Goal: Information Seeking & Learning: Find specific fact

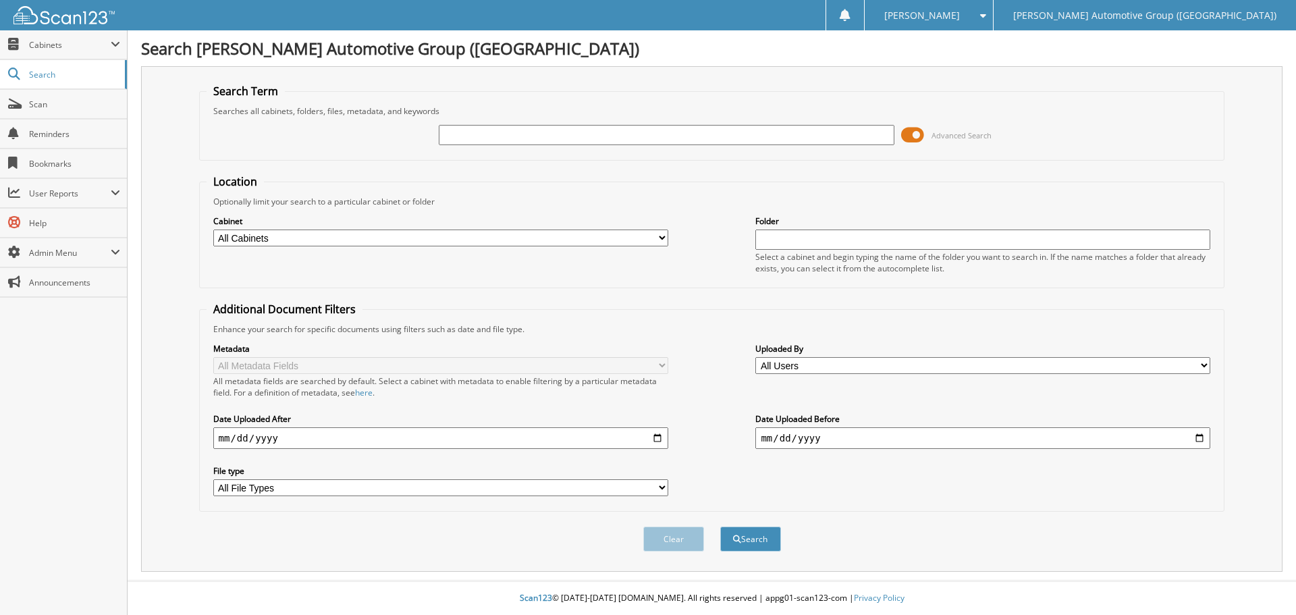
click at [431, 237] on select "All Cabinets ACCOUNTS PAYABLE ACCOUNTS RECEIVABLE CANCELLATIONS CO COMM RECAP F…" at bounding box center [440, 238] width 455 height 17
select select "44175"
click at [213, 230] on select "All Cabinets ACCOUNTS PAYABLE ACCOUNTS RECEIVABLE CANCELLATIONS CO COMM RECAP F…" at bounding box center [440, 238] width 455 height 17
click at [760, 248] on input "text" at bounding box center [982, 240] width 455 height 20
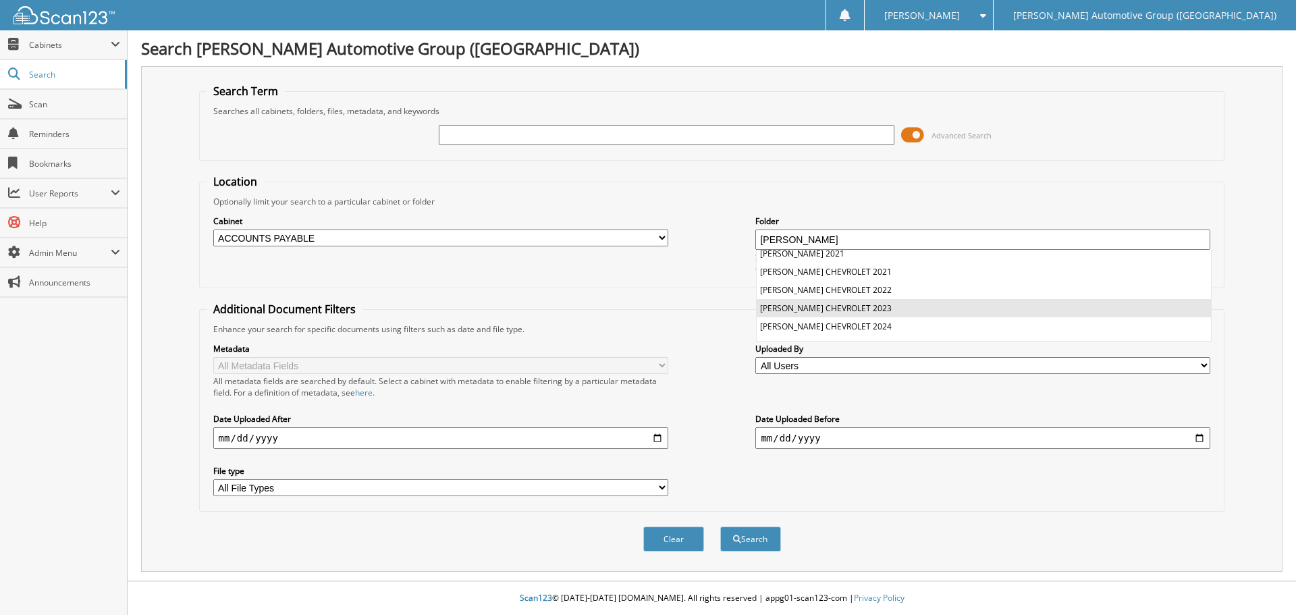
scroll to position [36, 0]
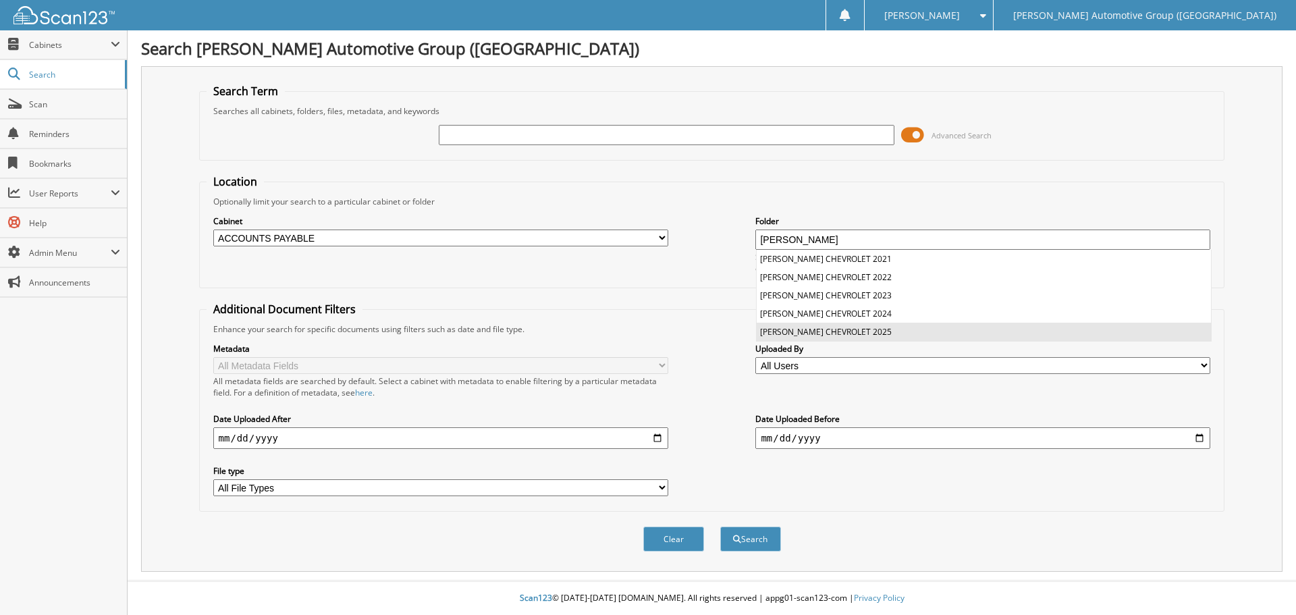
click at [893, 330] on li "[PERSON_NAME] CHEVROLET 2025" at bounding box center [984, 332] width 454 height 18
type input "[PERSON_NAME] CHEVROLET 2025"
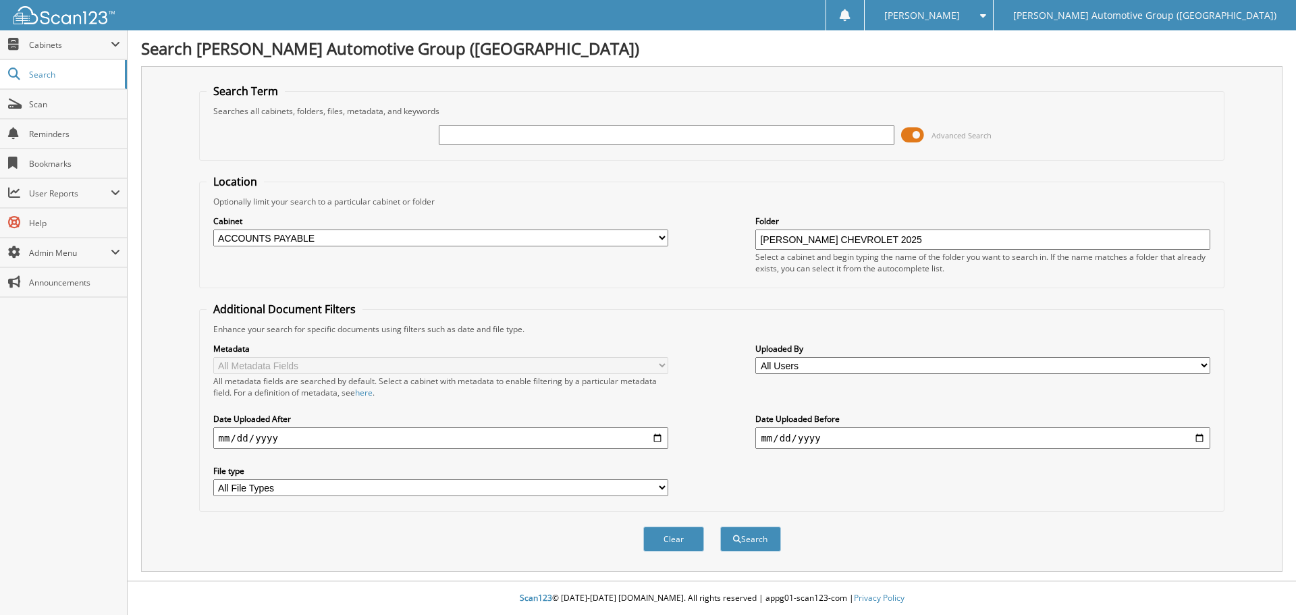
click at [595, 137] on input "text" at bounding box center [666, 135] width 455 height 20
type input "80621"
click at [720, 527] on button "Search" at bounding box center [750, 539] width 61 height 25
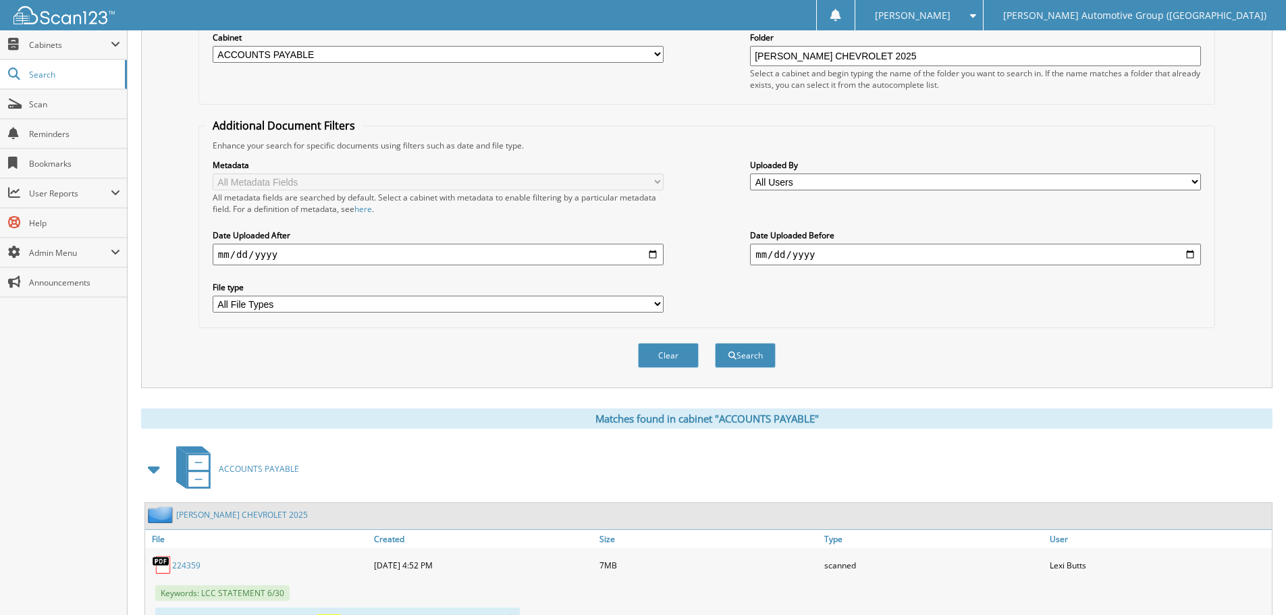
scroll to position [244, 0]
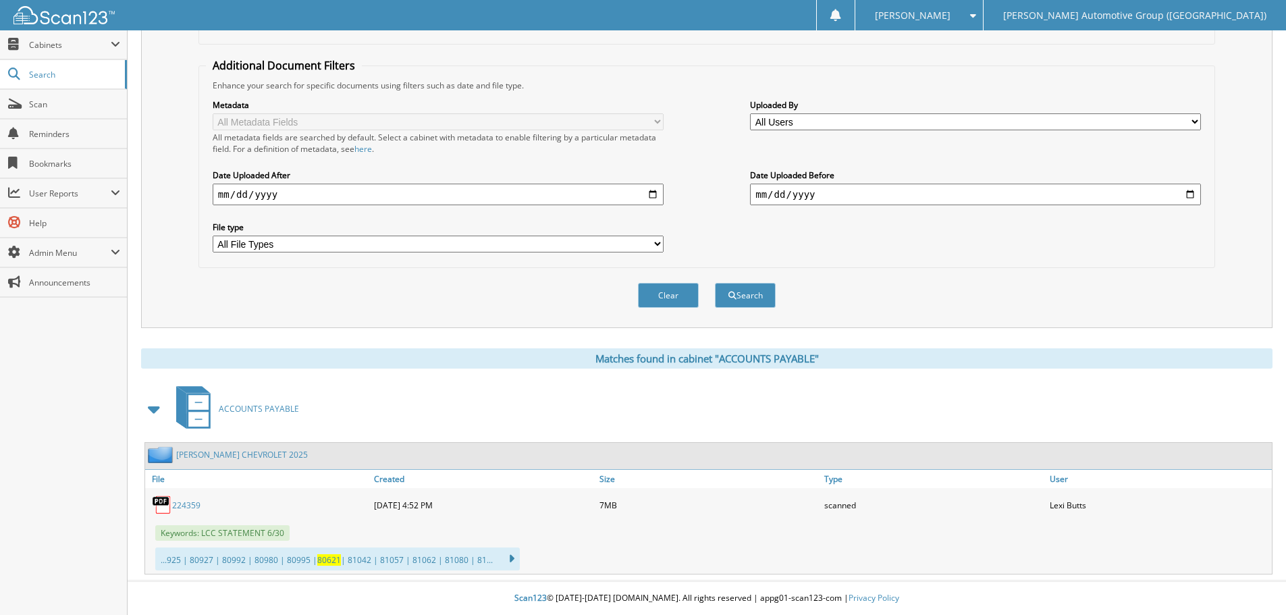
click at [190, 506] on link "224359" at bounding box center [186, 505] width 28 height 11
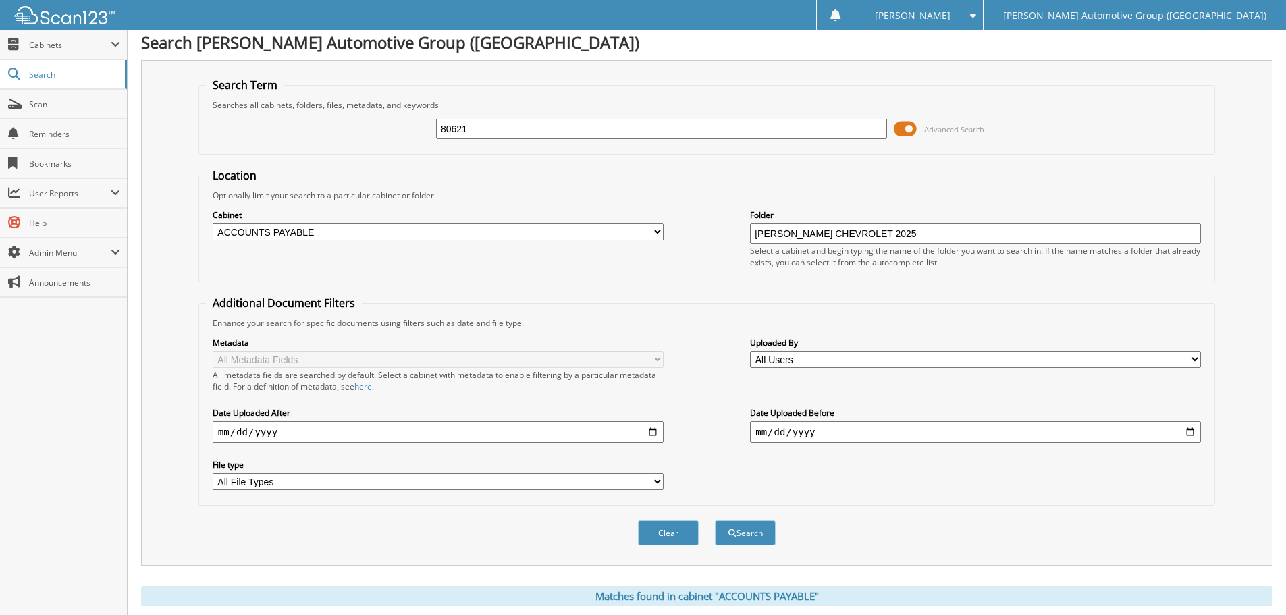
scroll to position [0, 0]
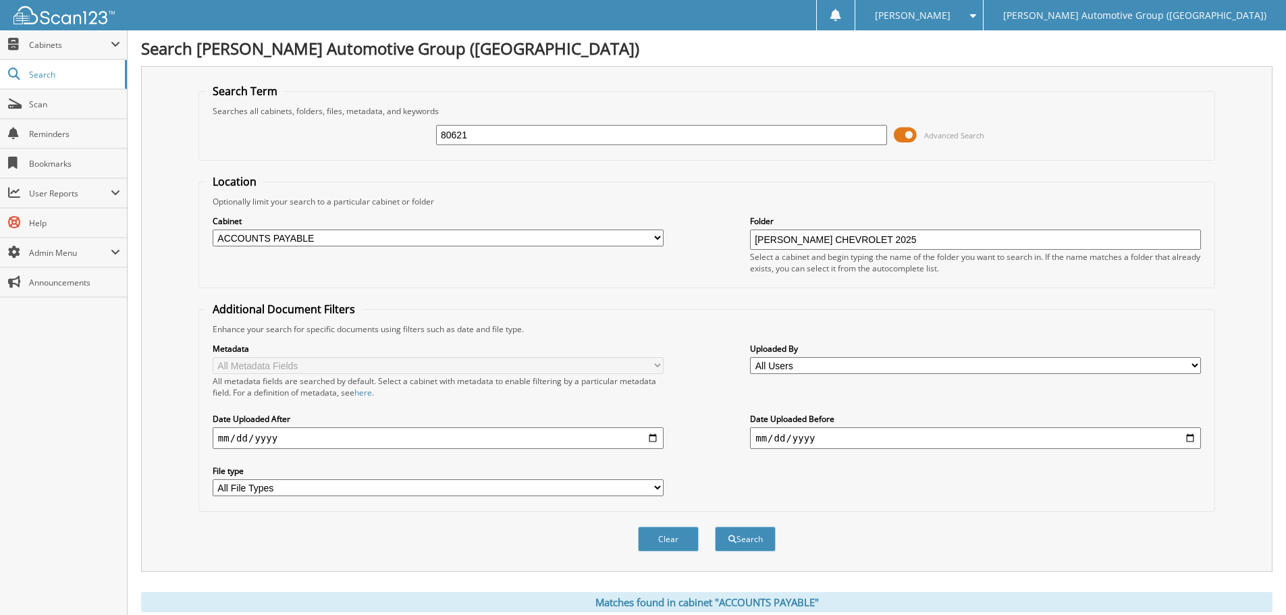
drag, startPoint x: 529, startPoint y: 143, endPoint x: 406, endPoint y: 134, distance: 123.9
click at [408, 134] on div "80621 Advanced Search" at bounding box center [707, 135] width 1002 height 36
type input "82172"
click at [715, 527] on button "Search" at bounding box center [745, 539] width 61 height 25
drag, startPoint x: 1013, startPoint y: 250, endPoint x: 709, endPoint y: 230, distance: 304.5
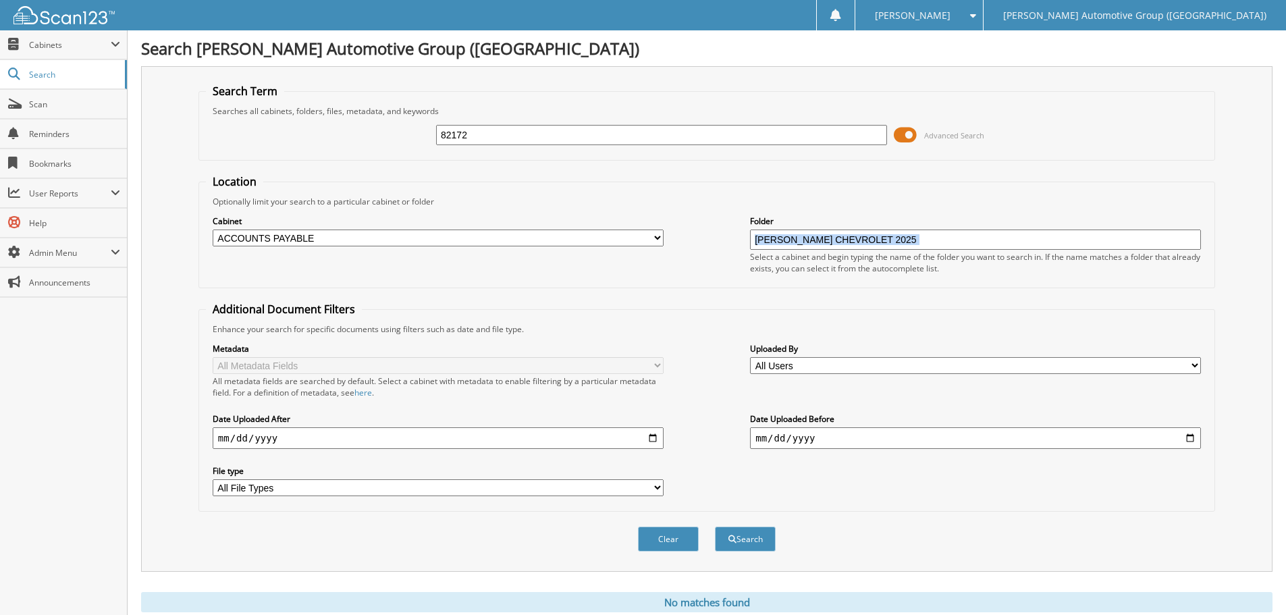
click at [709, 230] on div "Cabinet All Cabinets ACCOUNTS PAYABLE ACCOUNTS RECEIVABLE CANCELLATIONS CO COMM…" at bounding box center [707, 244] width 1002 height 74
click at [851, 282] on fieldset "Location Optionally limit your search to a particular cabinet or folder Cabinet…" at bounding box center [706, 231] width 1017 height 114
drag, startPoint x: 886, startPoint y: 240, endPoint x: 616, endPoint y: 231, distance: 270.9
click at [616, 231] on div "Cabinet All Cabinets ACCOUNTS PAYABLE ACCOUNTS RECEIVABLE CANCELLATIONS CO COMM…" at bounding box center [707, 244] width 1002 height 74
click at [747, 541] on button "Search" at bounding box center [745, 539] width 61 height 25
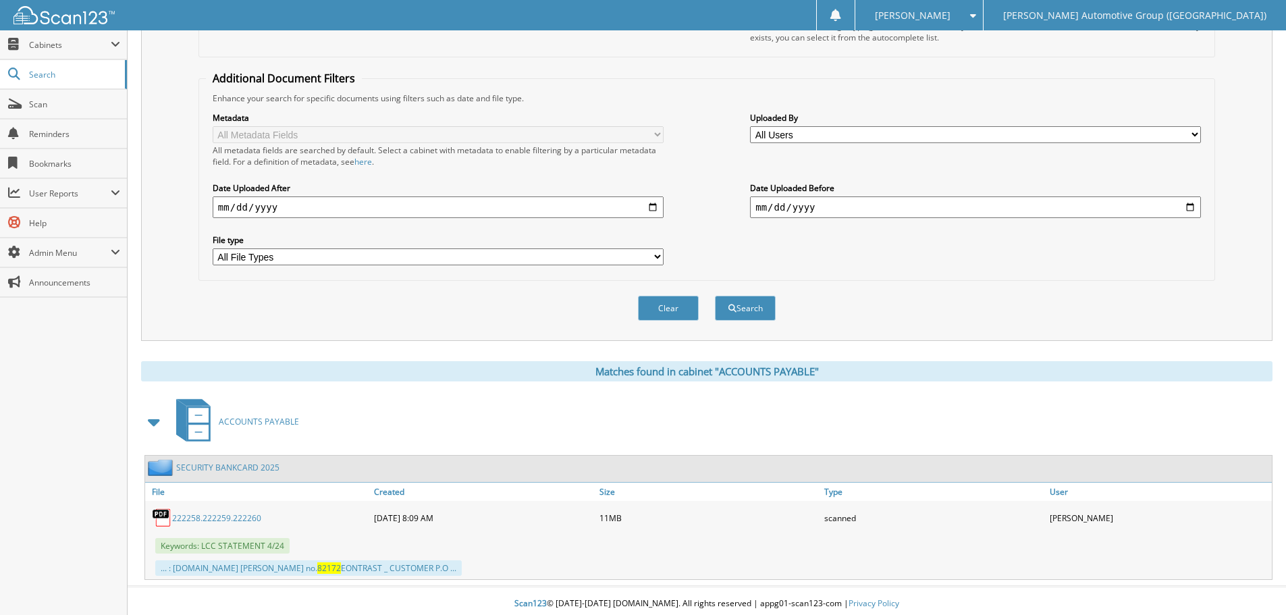
scroll to position [237, 0]
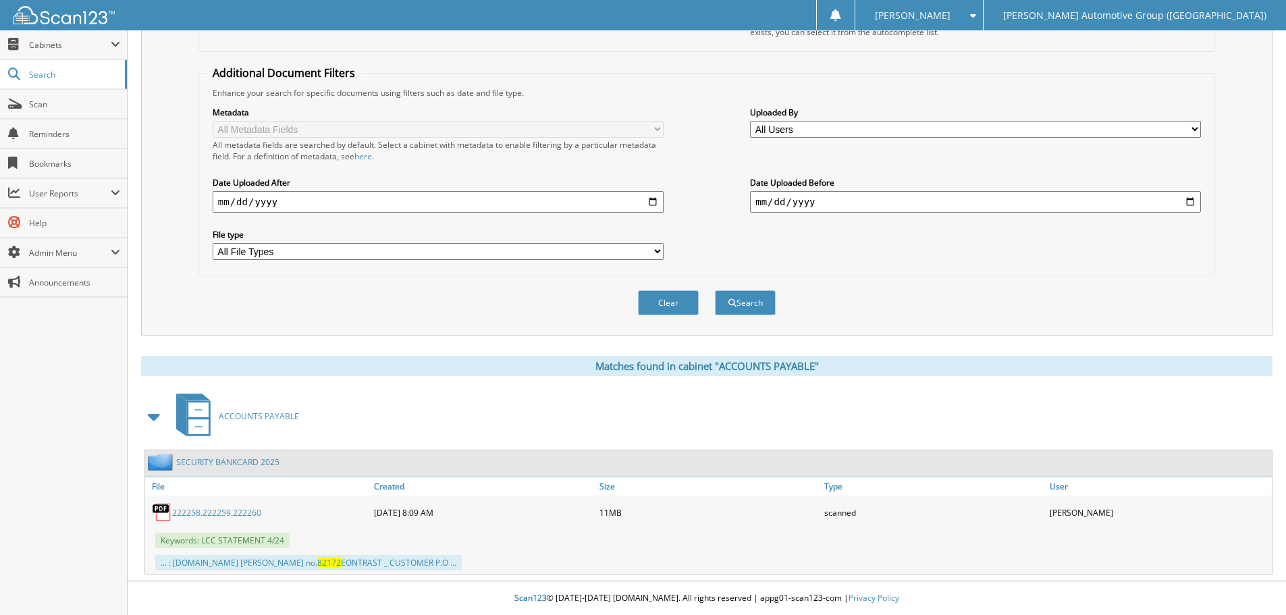
click at [237, 512] on link "222258.222259.222260" at bounding box center [216, 512] width 89 height 11
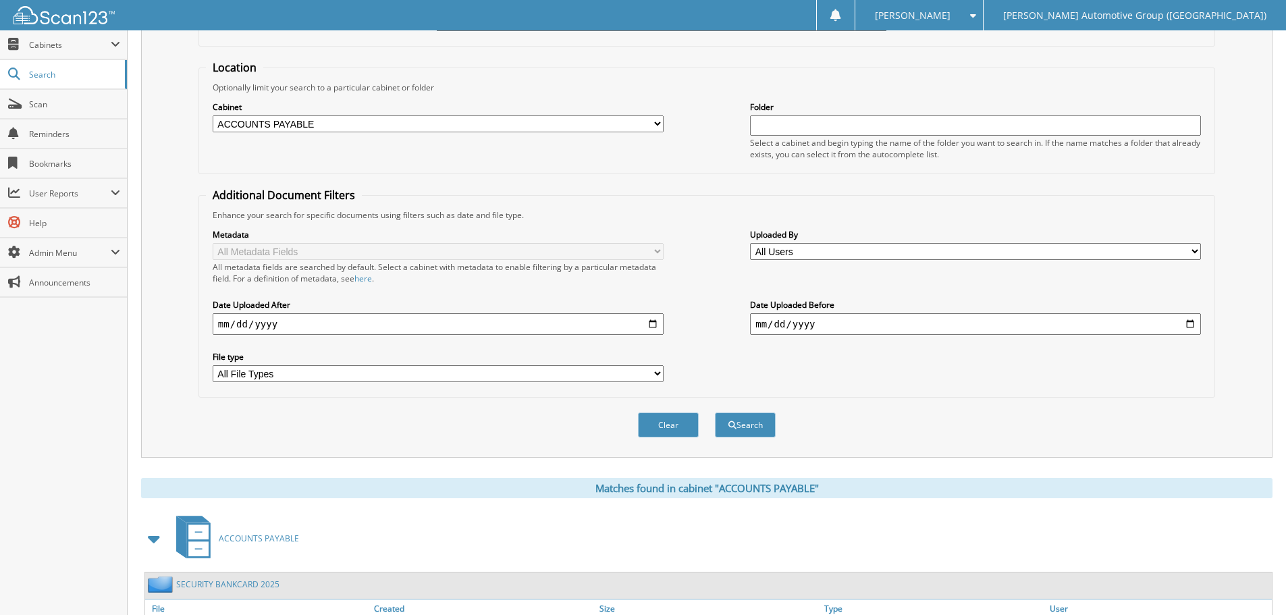
scroll to position [0, 0]
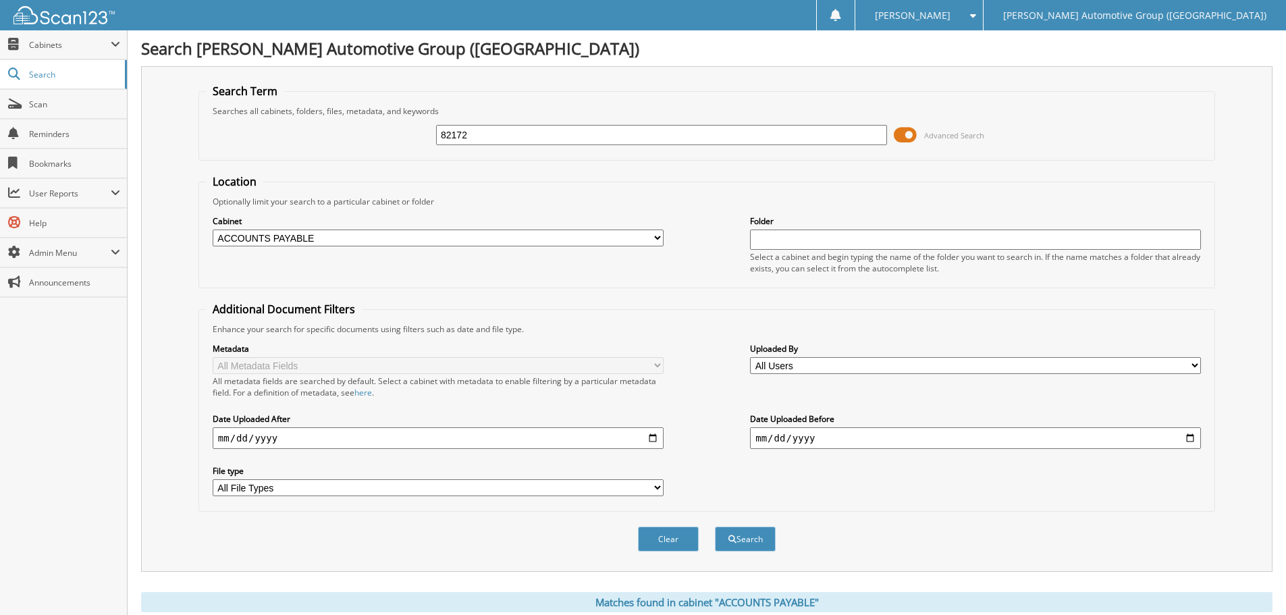
drag, startPoint x: 484, startPoint y: 138, endPoint x: 395, endPoint y: 138, distance: 89.1
click at [395, 138] on div "82172 Advanced Search" at bounding box center [707, 135] width 1002 height 36
type input "10370"
click at [777, 242] on input "text" at bounding box center [975, 240] width 451 height 20
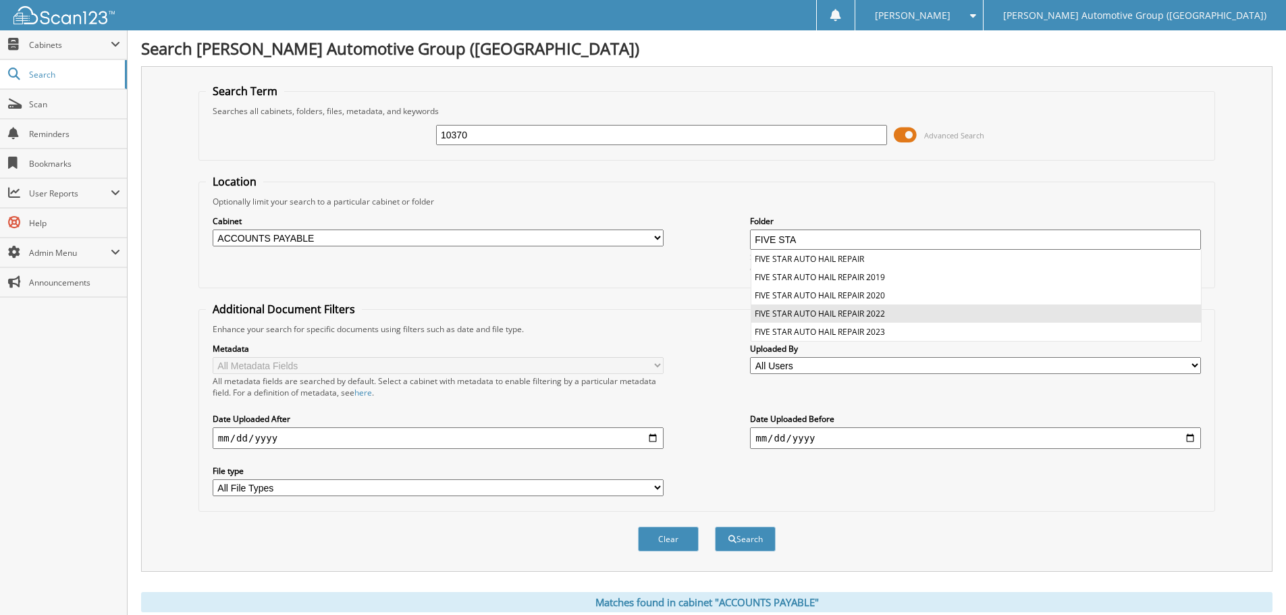
scroll to position [36, 0]
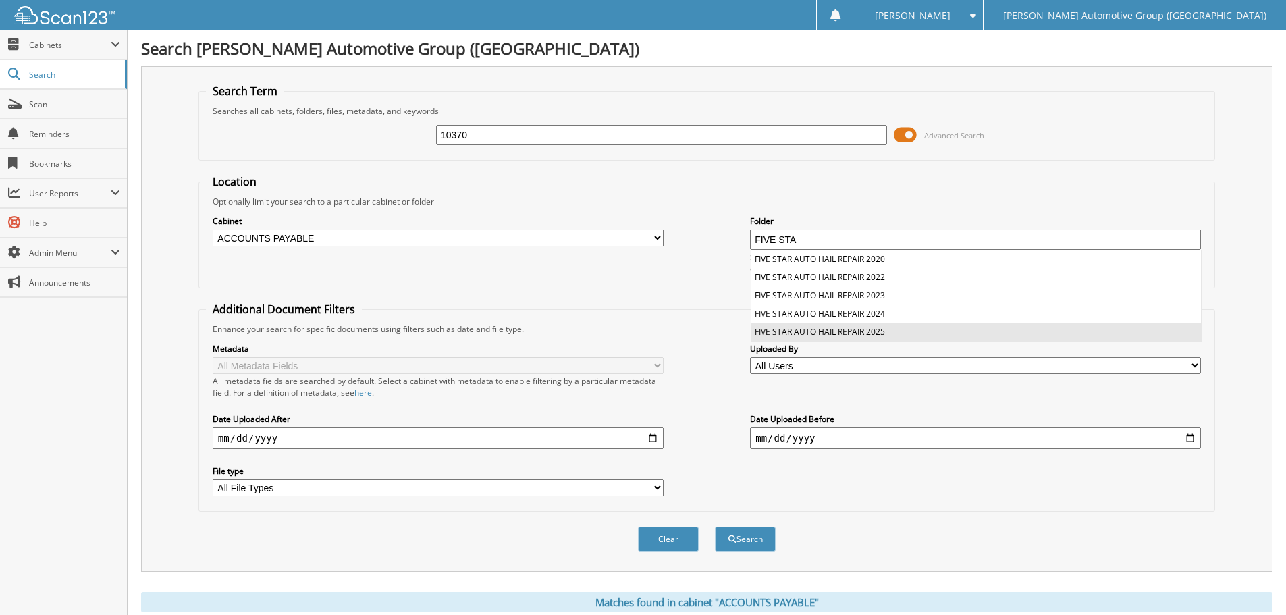
click at [879, 328] on li "FIVE STAR AUTO HAIL REPAIR 2025" at bounding box center [976, 332] width 450 height 18
type input "FIVE STAR AUTO HAIL REPAIR 2025"
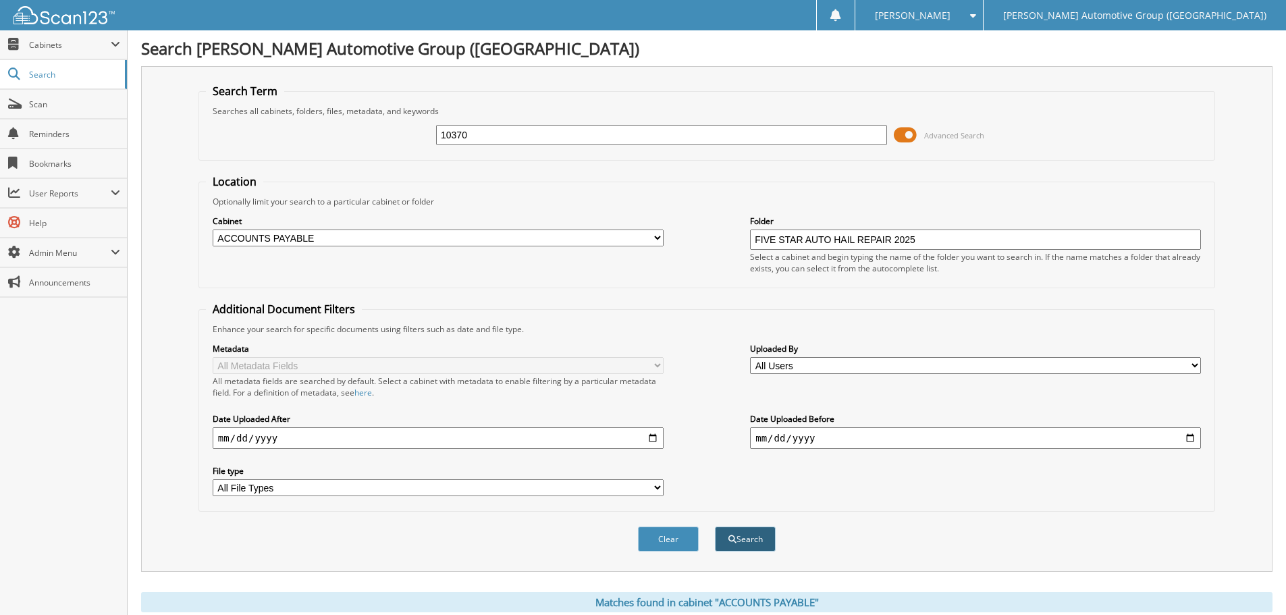
click at [747, 531] on button "Search" at bounding box center [745, 539] width 61 height 25
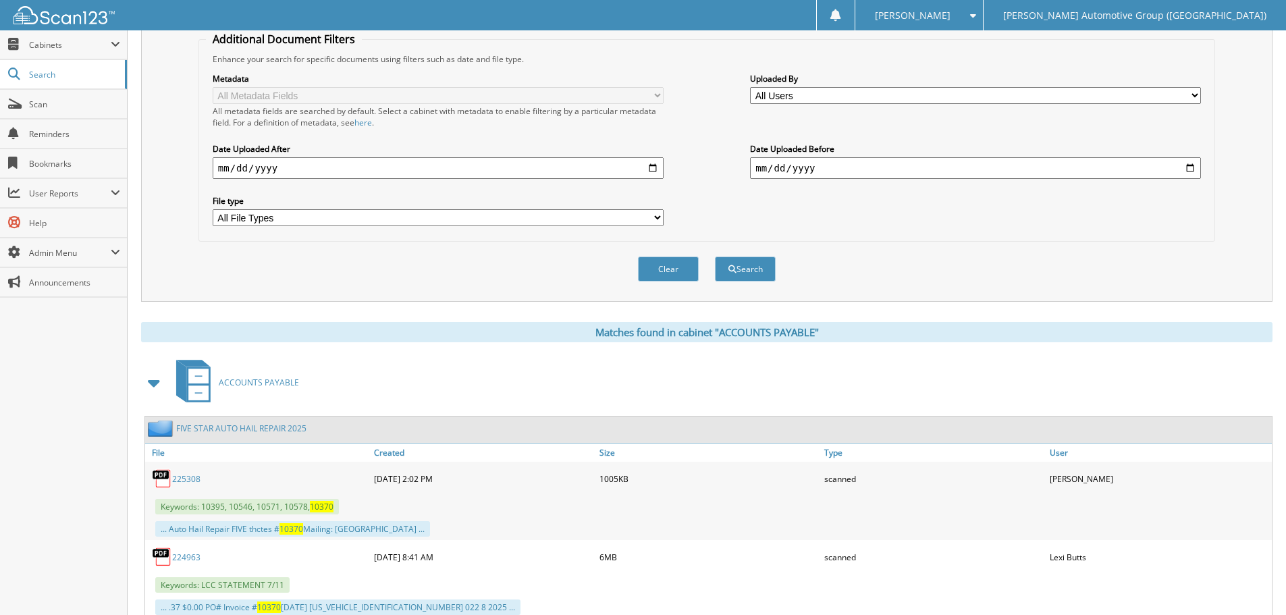
scroll to position [315, 0]
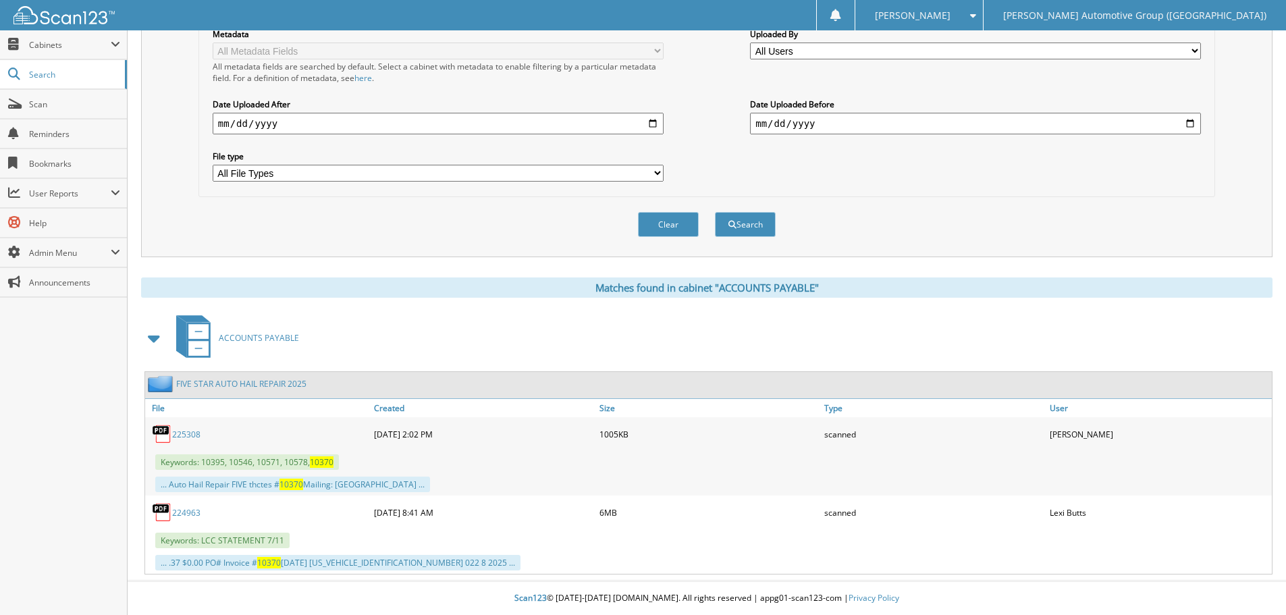
click at [190, 435] on link "225308" at bounding box center [186, 434] width 28 height 11
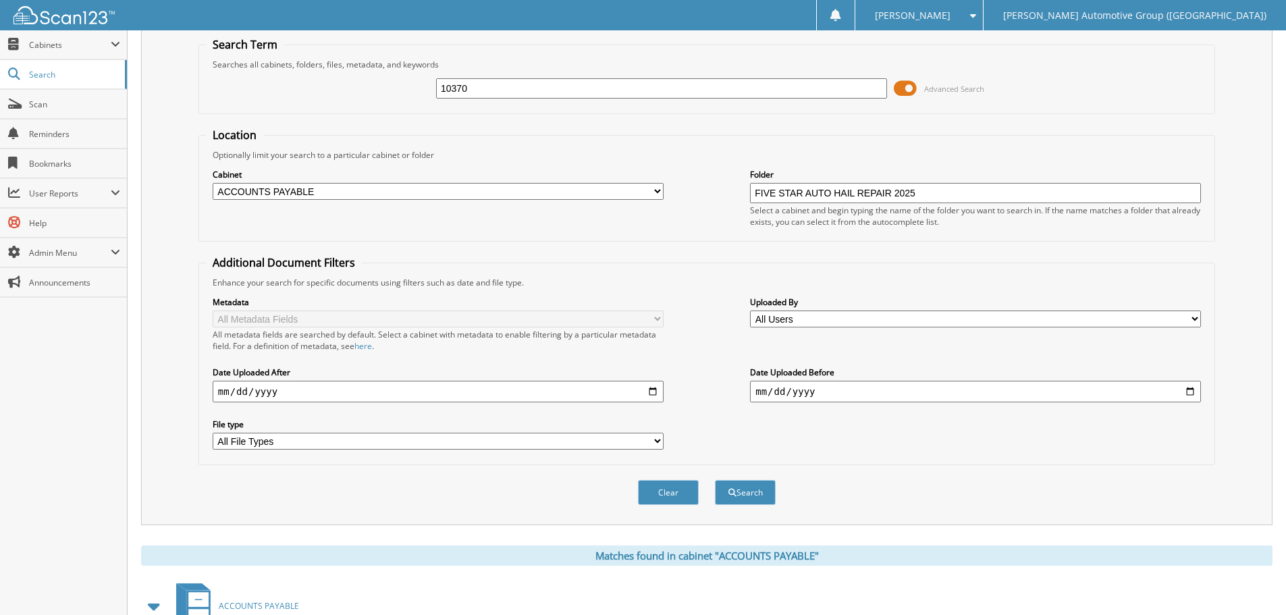
scroll to position [45, 0]
drag, startPoint x: 527, startPoint y: 86, endPoint x: 406, endPoint y: 87, distance: 120.9
click at [406, 87] on div "10370 Advanced Search" at bounding box center [707, 90] width 1002 height 36
type input "11043"
click at [715, 481] on button "Search" at bounding box center [745, 493] width 61 height 25
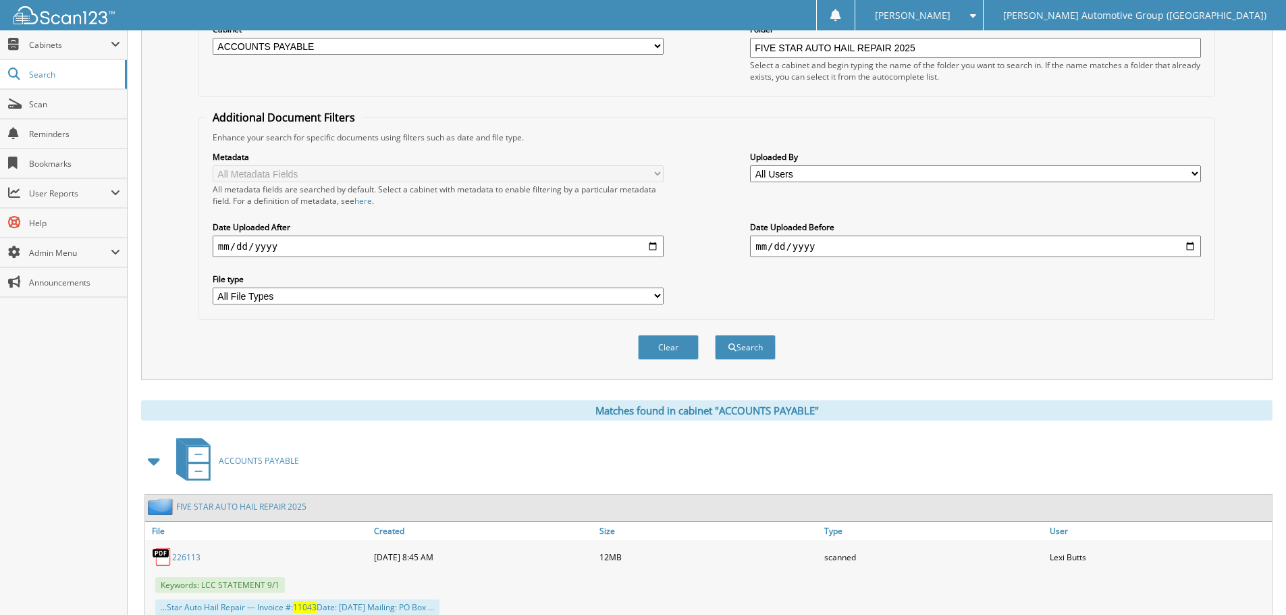
scroll to position [237, 0]
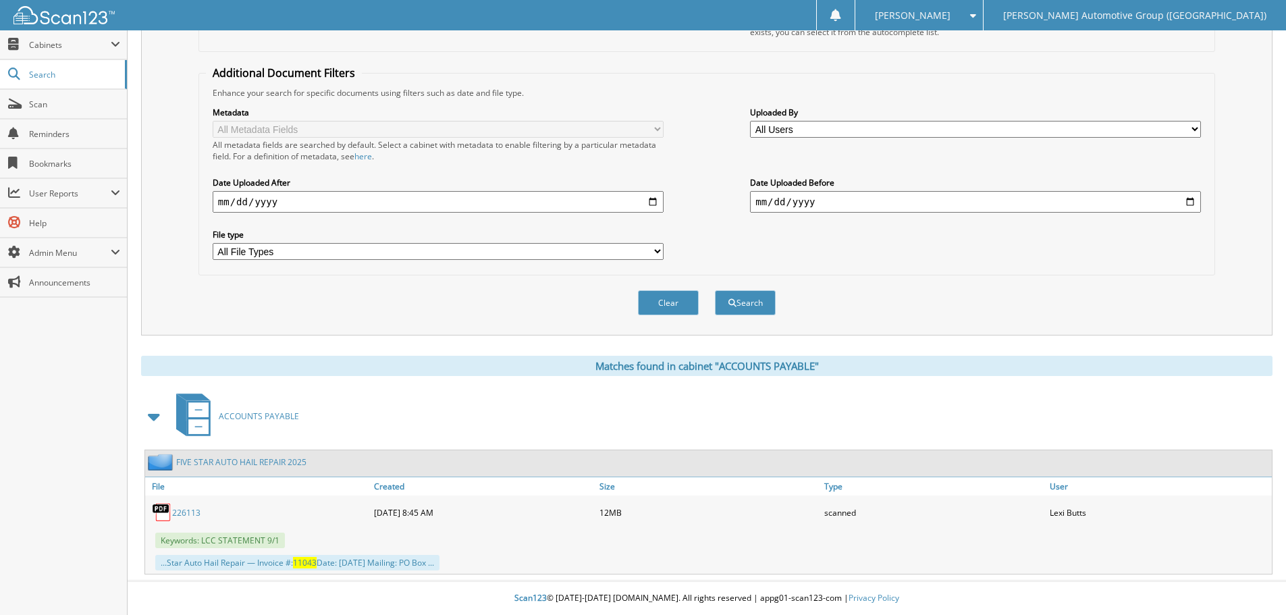
drag, startPoint x: 185, startPoint y: 509, endPoint x: 193, endPoint y: 508, distance: 8.1
click at [185, 509] on link "226113" at bounding box center [186, 512] width 28 height 11
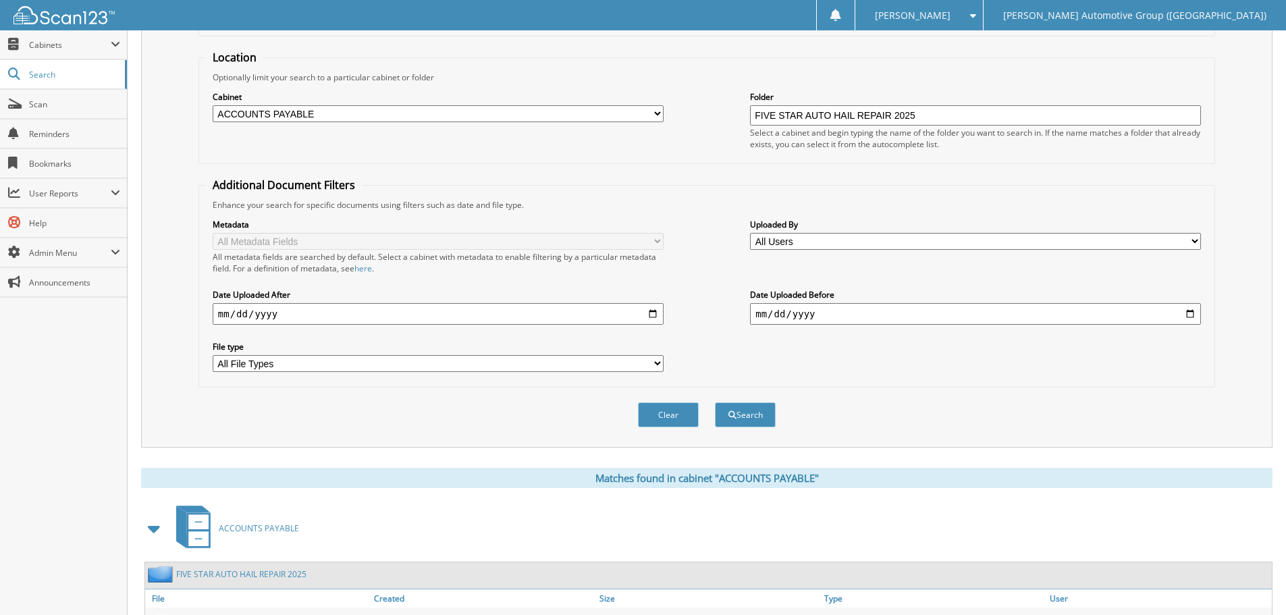
scroll to position [0, 0]
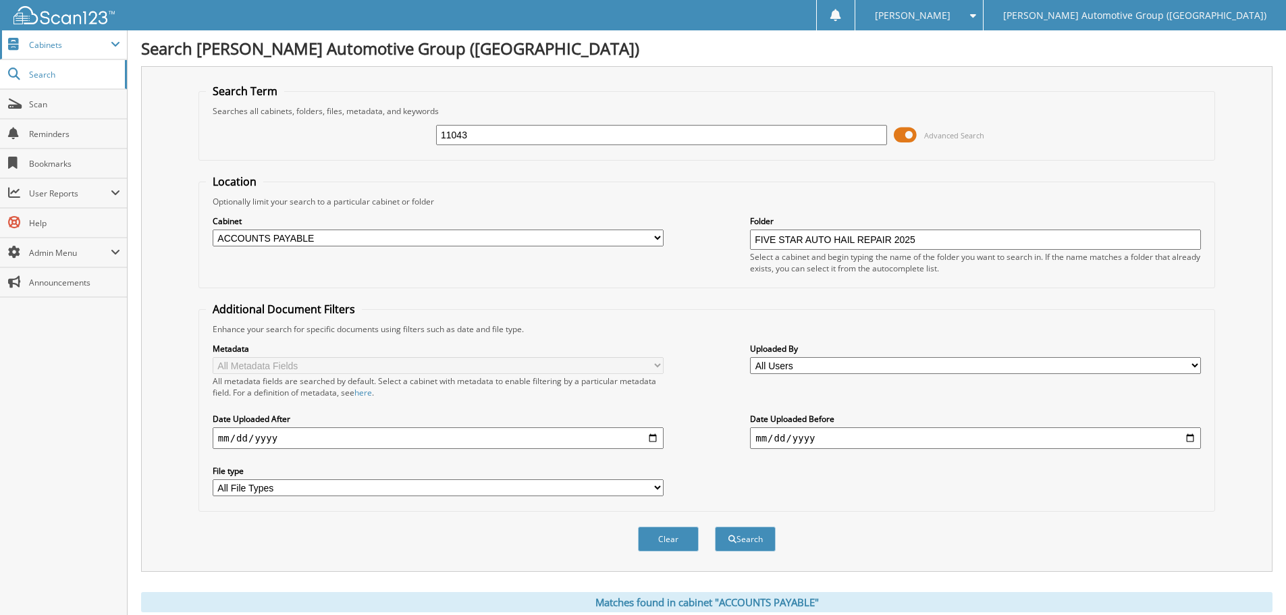
click at [51, 49] on span "Cabinets" at bounding box center [70, 44] width 82 height 11
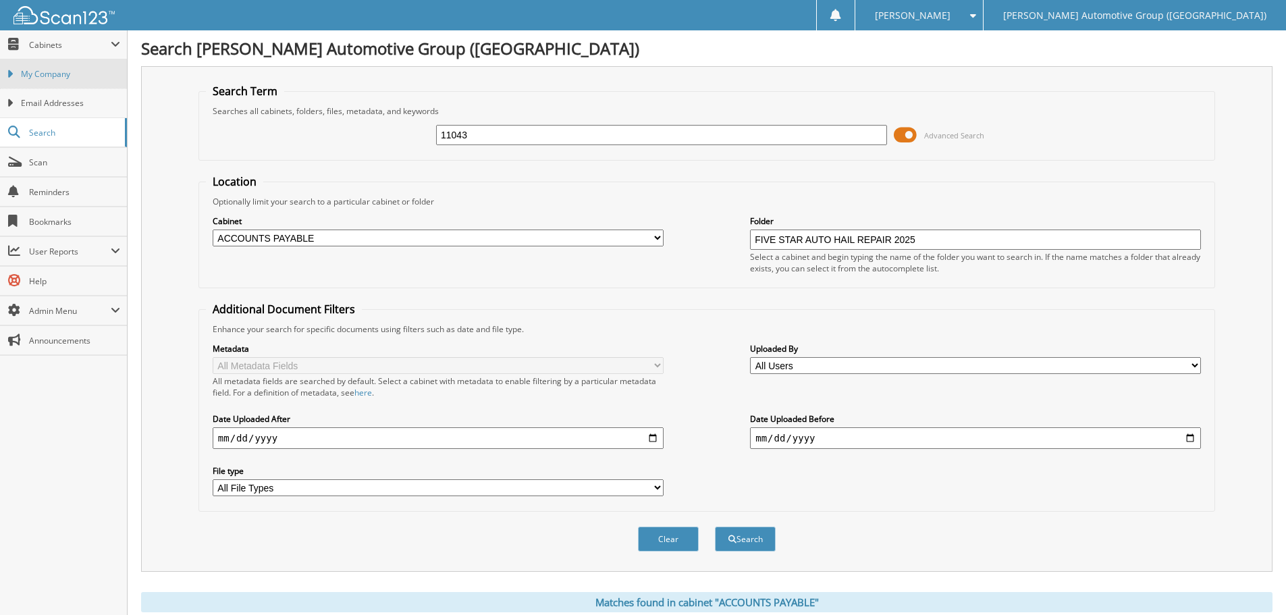
click at [97, 82] on link "My Company" at bounding box center [63, 73] width 127 height 29
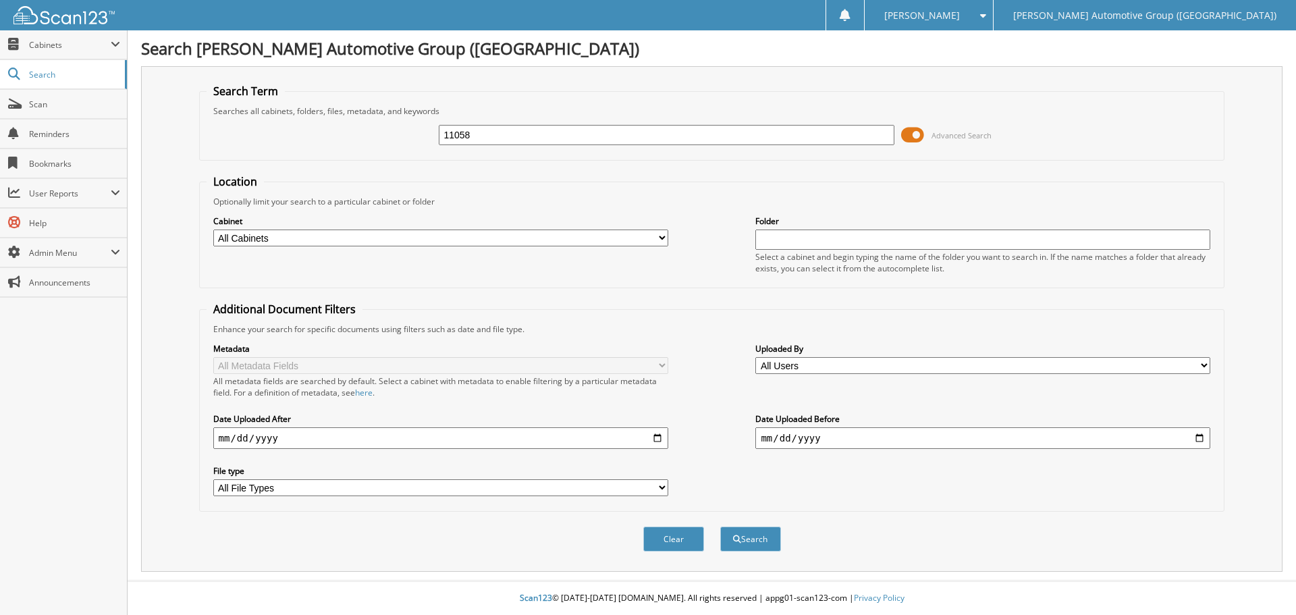
type input "11058"
click at [720, 527] on button "Search" at bounding box center [750, 539] width 61 height 25
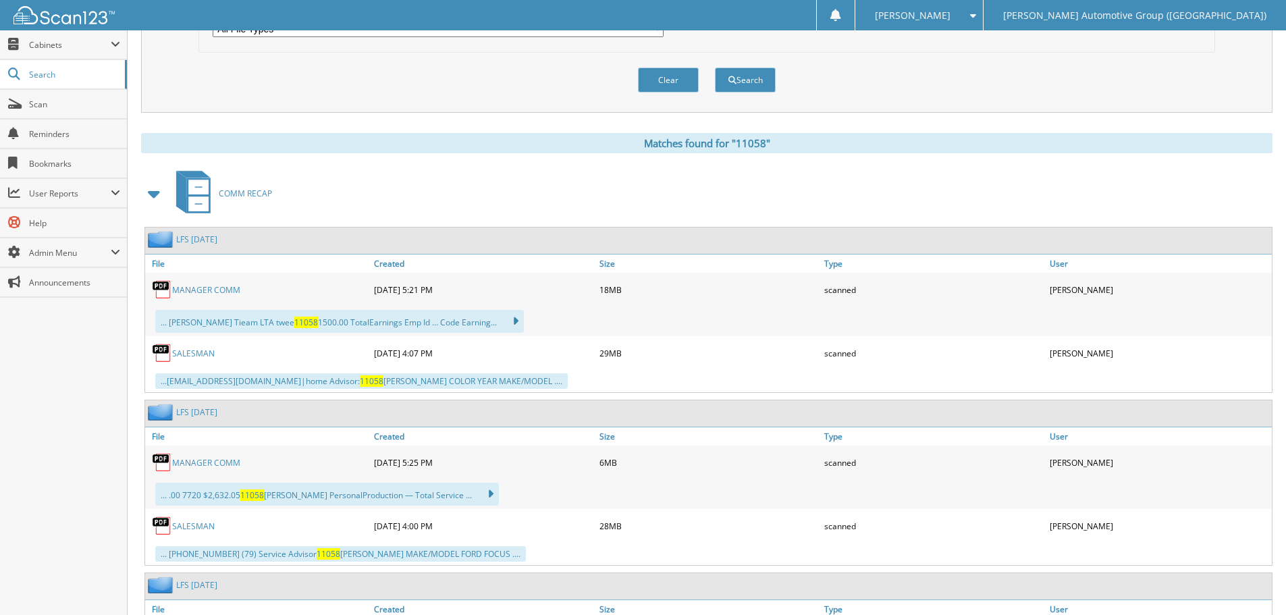
scroll to position [473, 0]
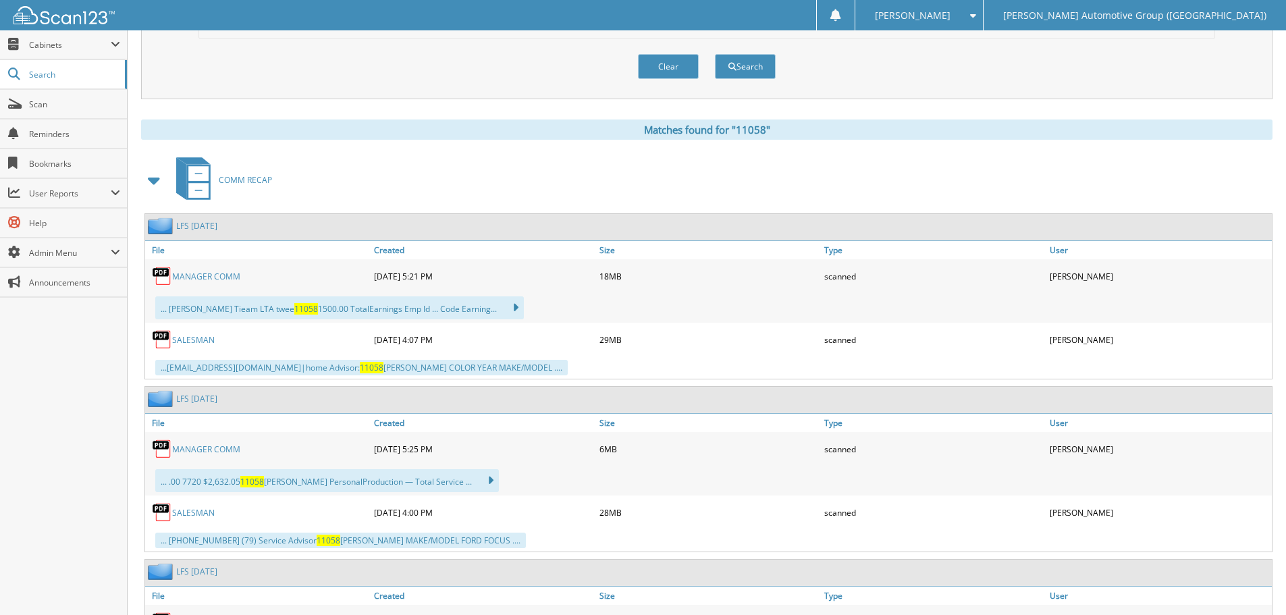
click at [153, 182] on span at bounding box center [154, 180] width 19 height 24
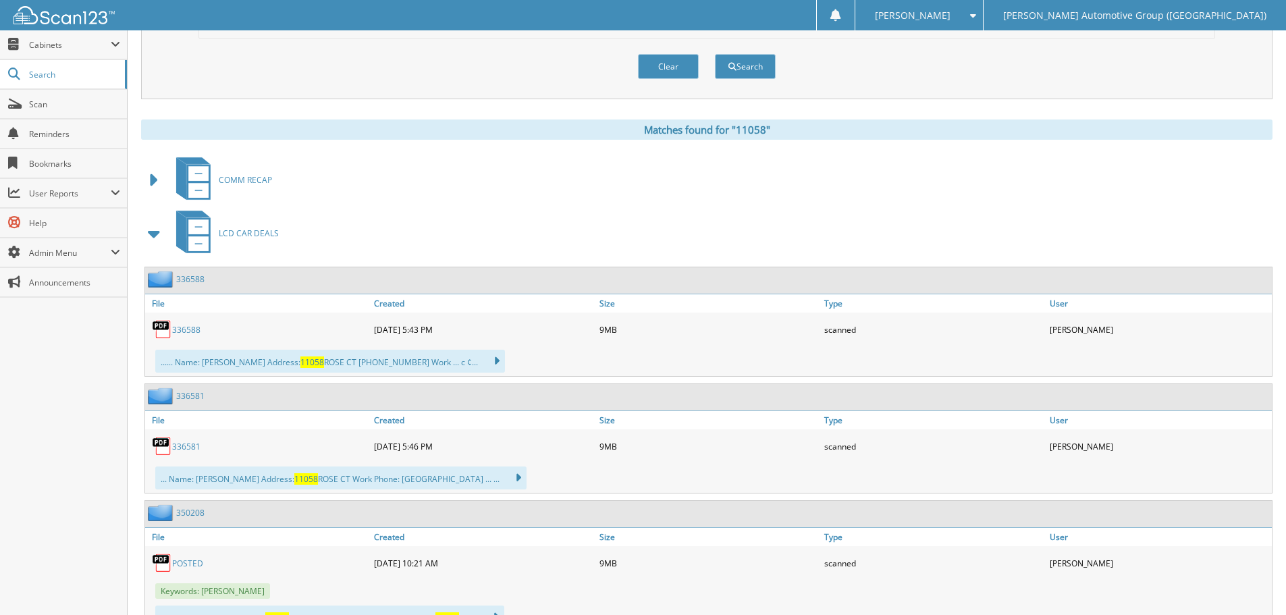
click at [156, 233] on span at bounding box center [154, 233] width 19 height 24
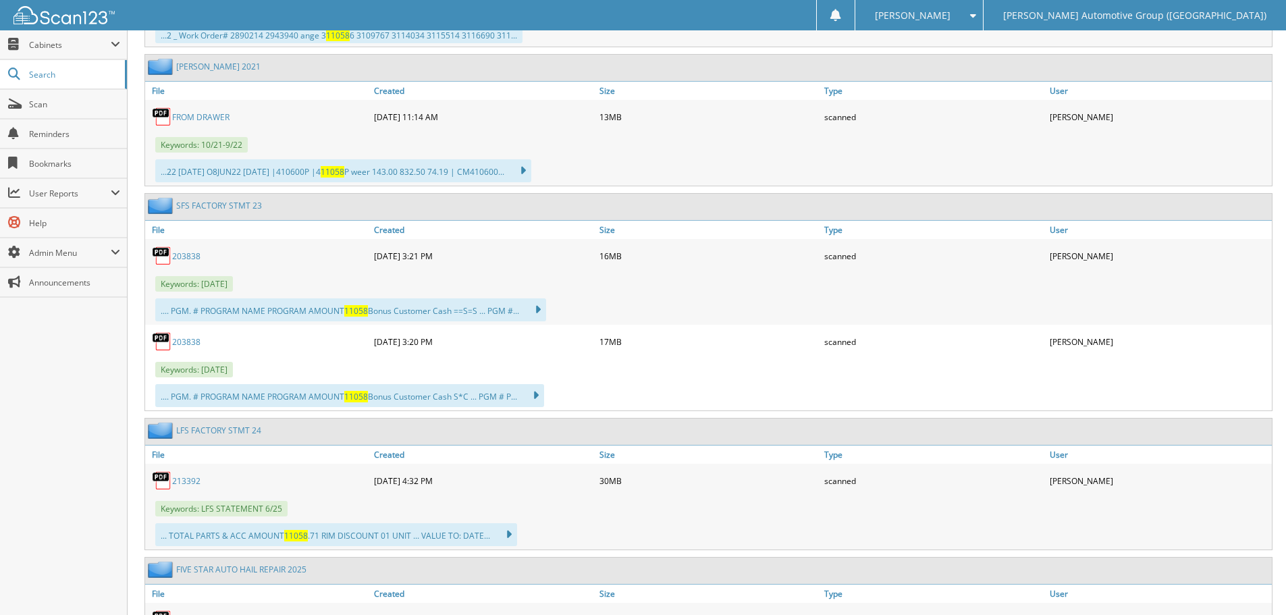
scroll to position [1620, 0]
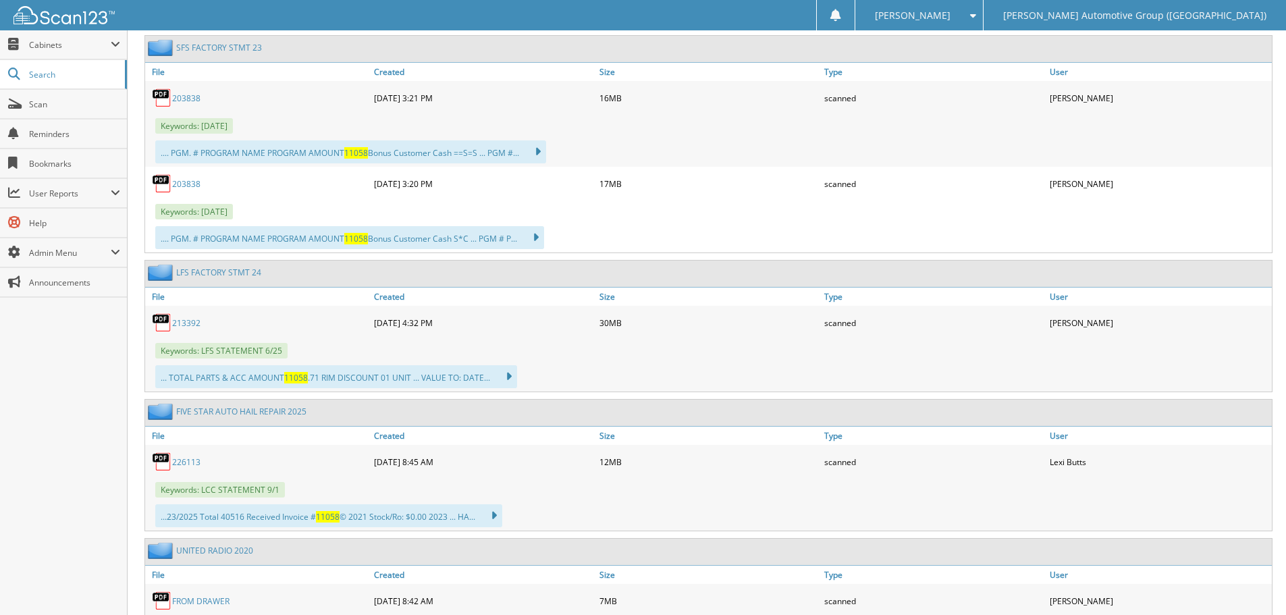
click at [187, 459] on link "226113" at bounding box center [186, 461] width 28 height 11
click at [70, 113] on link "Scan" at bounding box center [63, 104] width 127 height 29
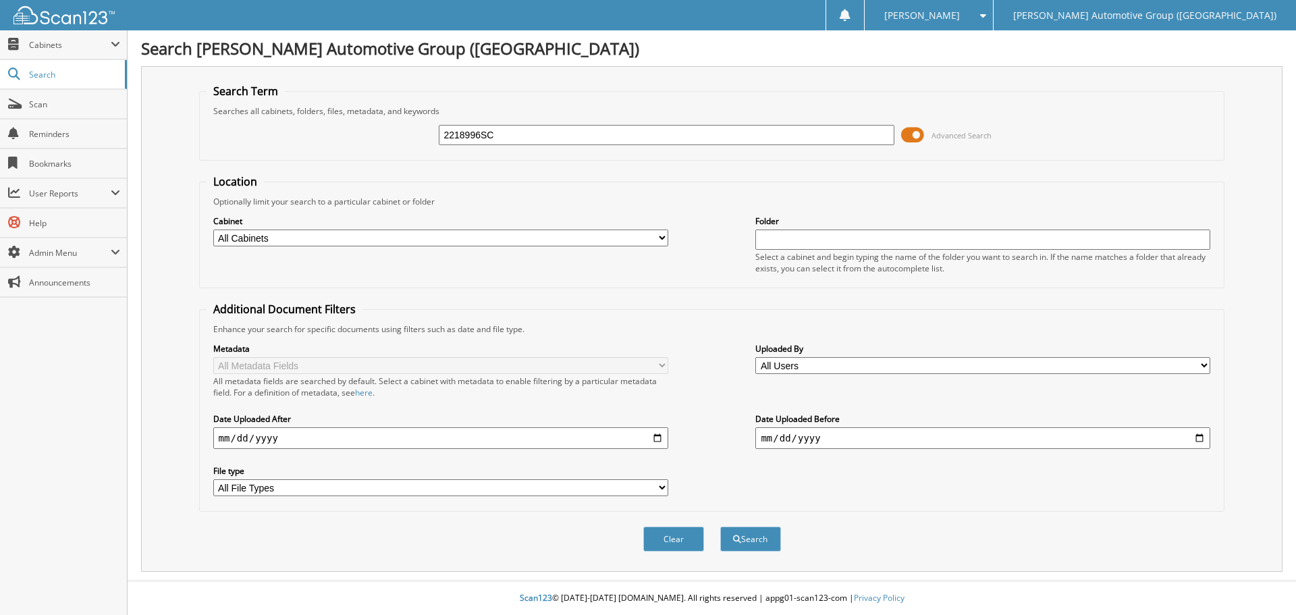
type input "2218996SC"
click at [720, 527] on button "Search" at bounding box center [750, 539] width 61 height 25
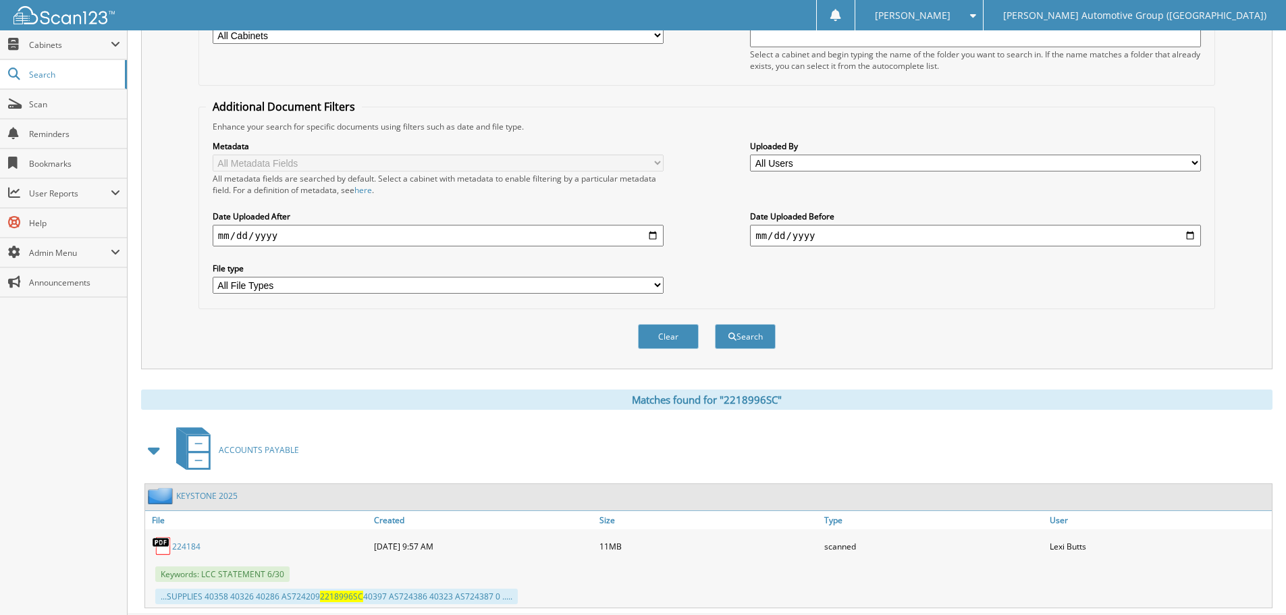
scroll to position [237, 0]
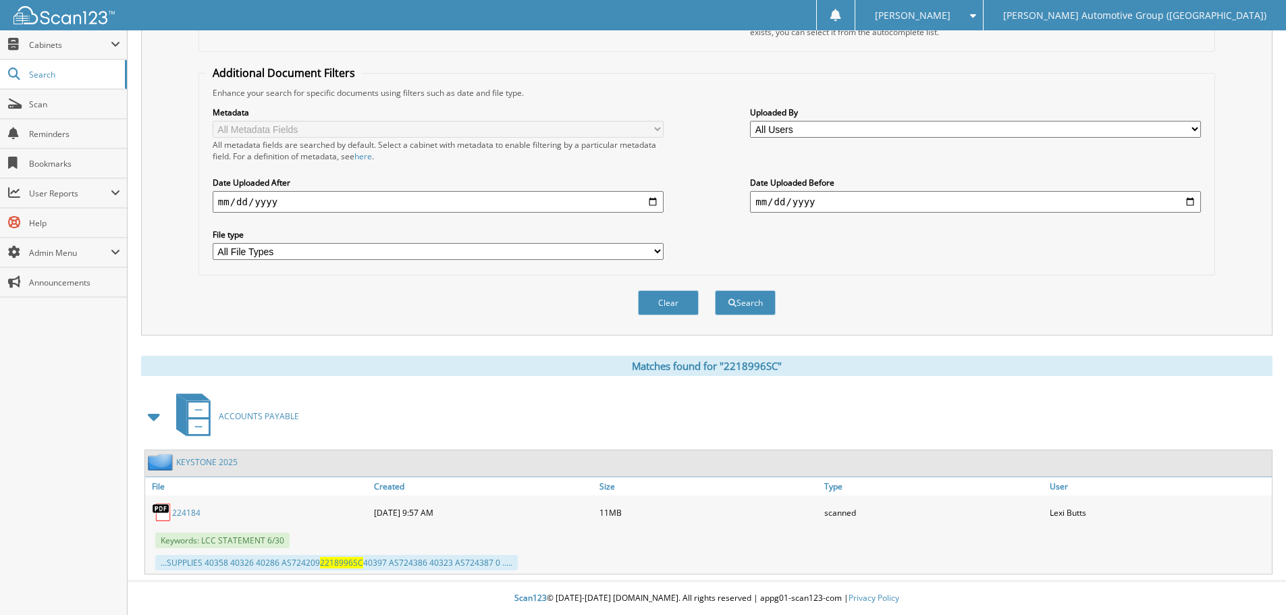
click at [186, 514] on link "224184" at bounding box center [186, 512] width 28 height 11
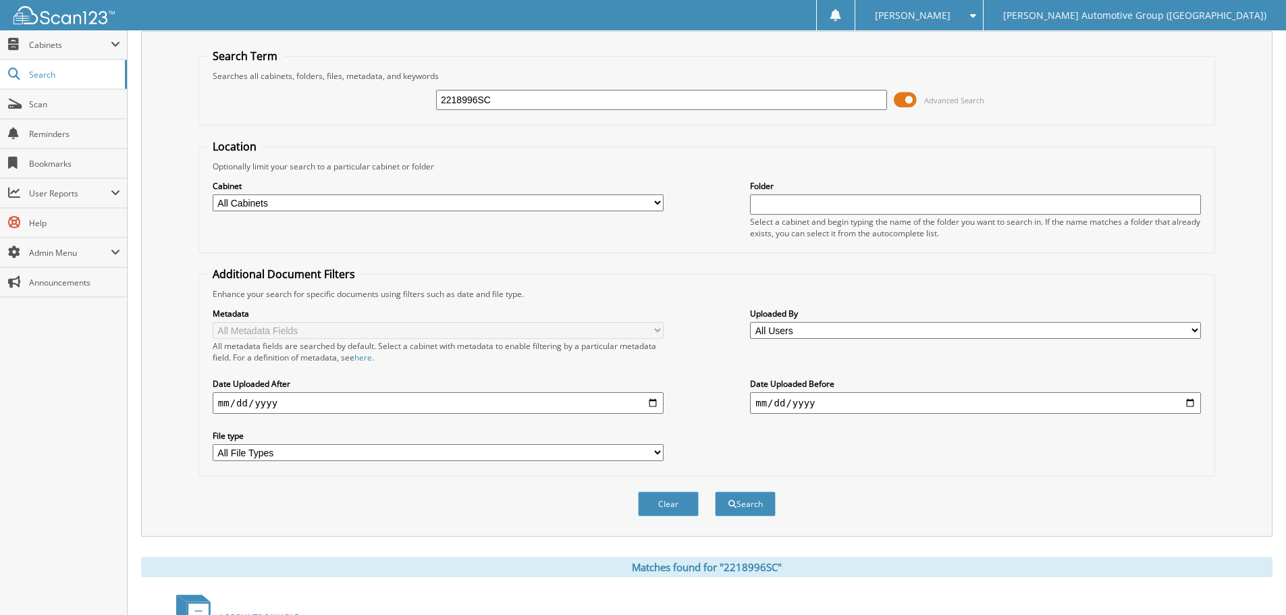
scroll to position [34, 0]
drag, startPoint x: 509, startPoint y: 101, endPoint x: 402, endPoint y: 97, distance: 107.4
click at [402, 97] on div "2218996SC Advanced Search" at bounding box center [707, 100] width 1002 height 36
type input "223332"
click at [715, 492] on button "Search" at bounding box center [745, 504] width 61 height 25
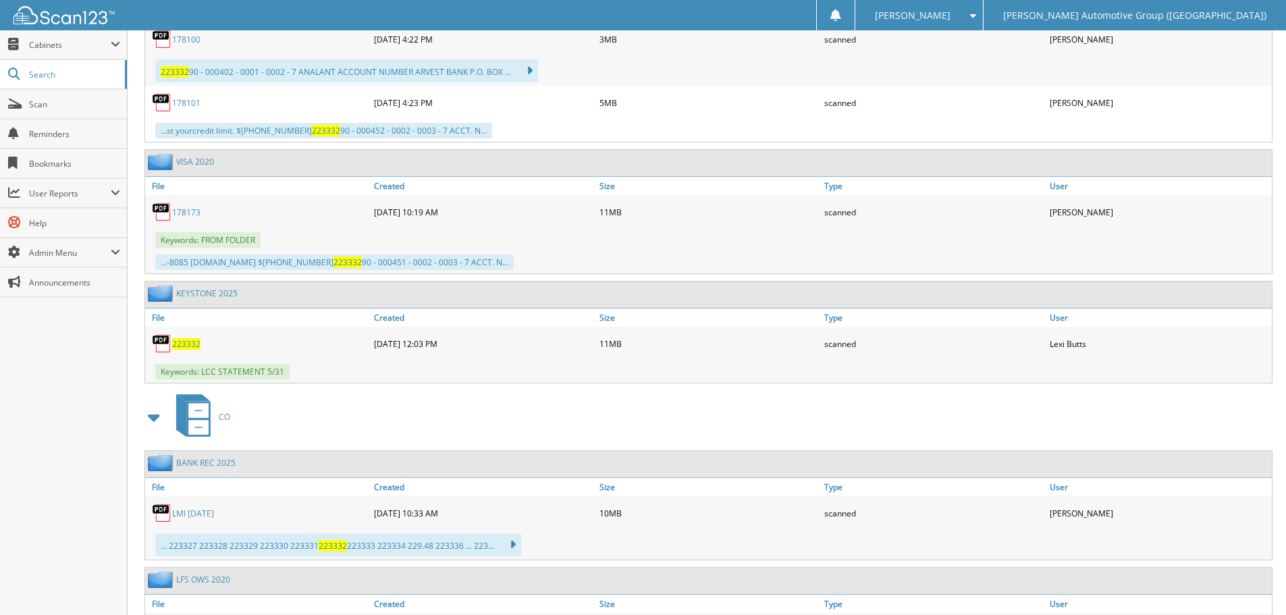
scroll to position [945, 0]
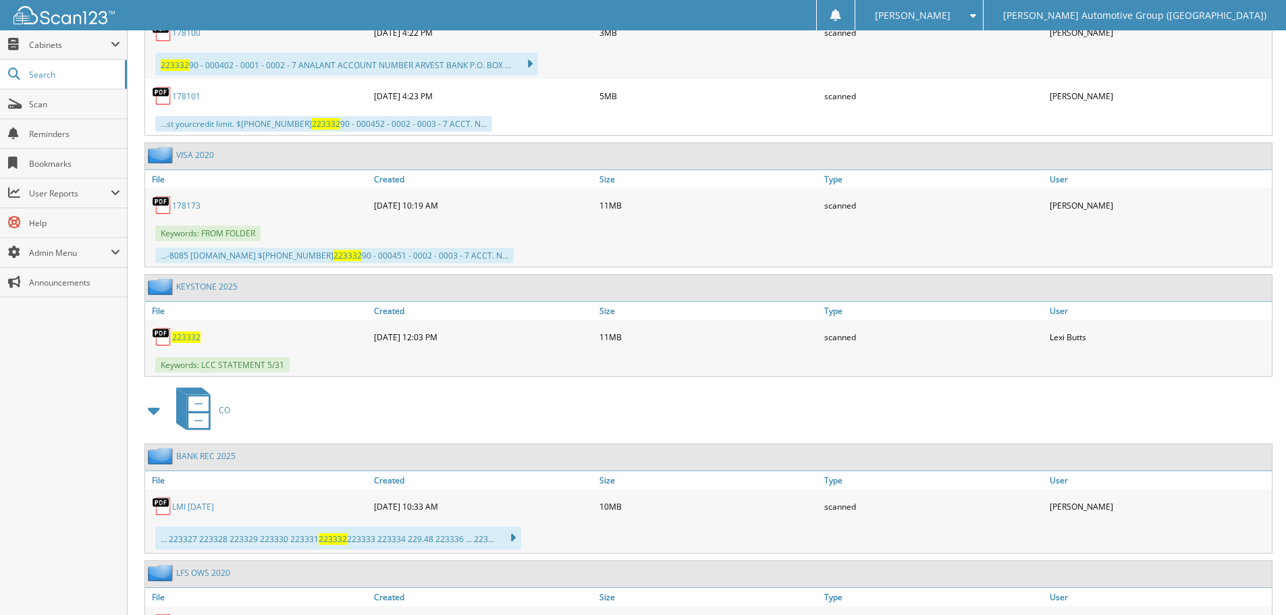
click at [188, 338] on span "223332" at bounding box center [186, 336] width 28 height 11
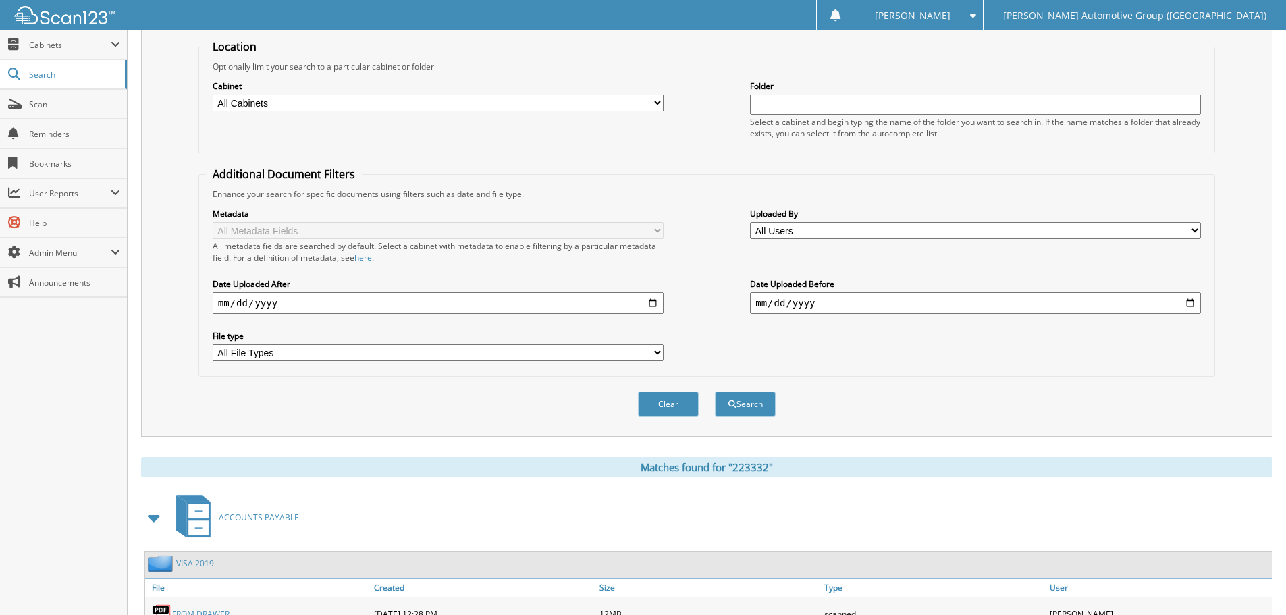
scroll to position [0, 0]
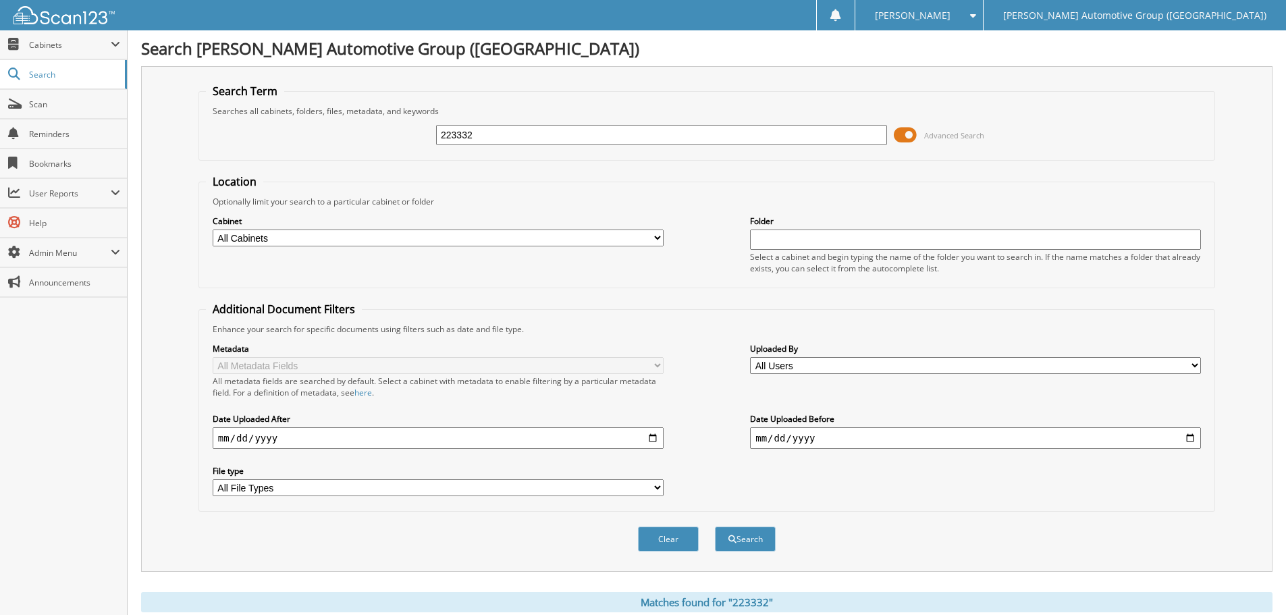
drag, startPoint x: 526, startPoint y: 137, endPoint x: 331, endPoint y: 117, distance: 196.2
click at [331, 117] on div "223332 Advanced Search" at bounding box center [707, 135] width 1002 height 36
type input "CM041525"
click at [715, 527] on button "Search" at bounding box center [745, 539] width 61 height 25
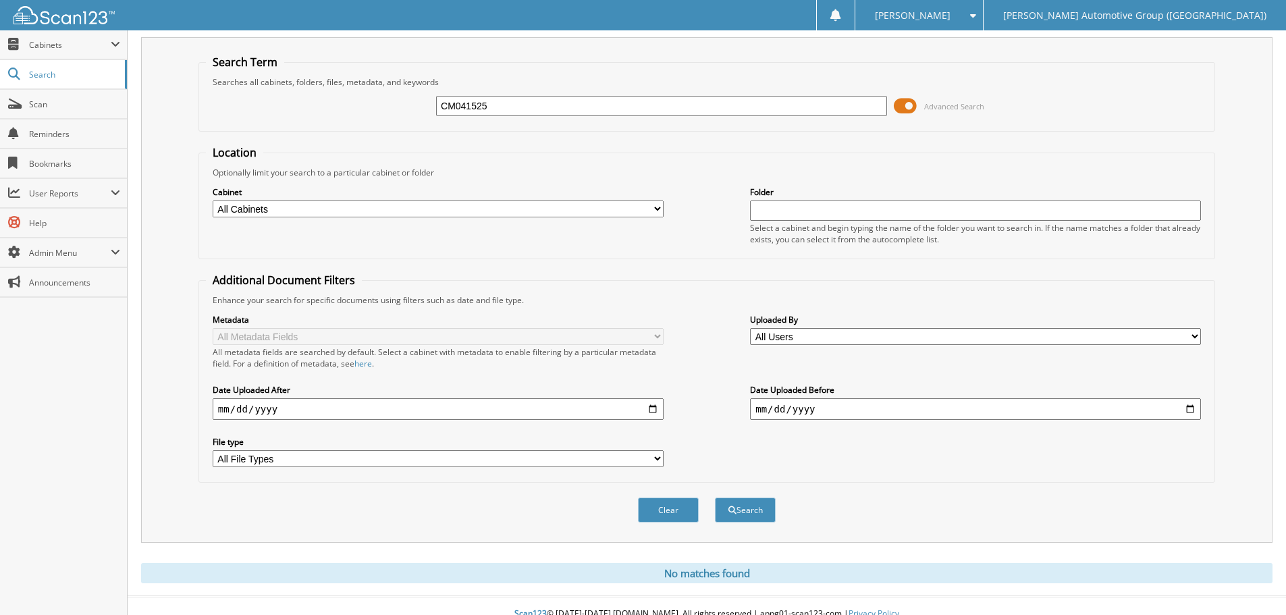
scroll to position [45, 0]
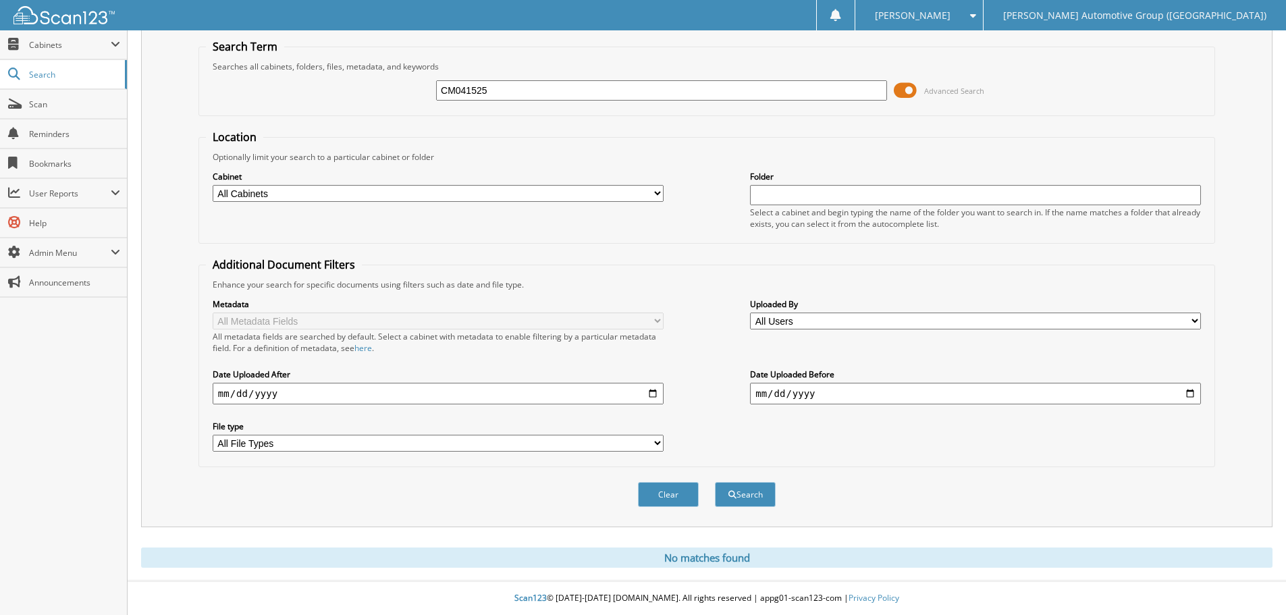
drag, startPoint x: 528, startPoint y: 88, endPoint x: 340, endPoint y: 82, distance: 187.8
click at [340, 82] on div "CM041525 Advanced Search" at bounding box center [707, 90] width 1002 height 36
type input "222350"
click at [715, 482] on button "Search" at bounding box center [745, 494] width 61 height 25
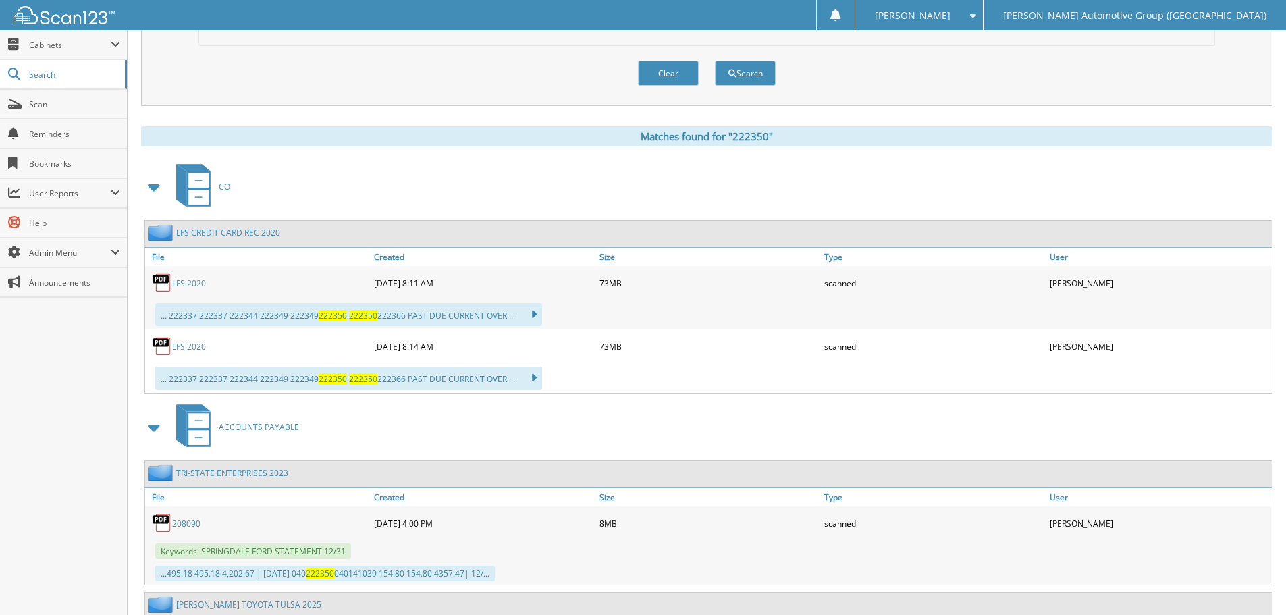
scroll to position [473, 0]
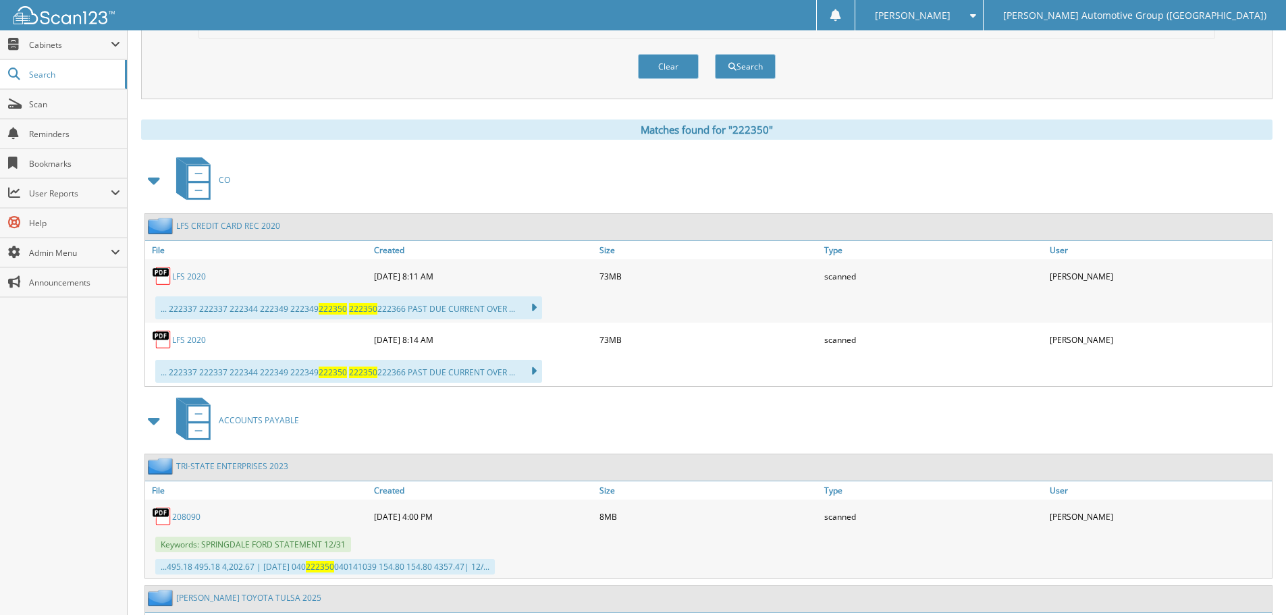
click at [154, 183] on span at bounding box center [154, 180] width 19 height 24
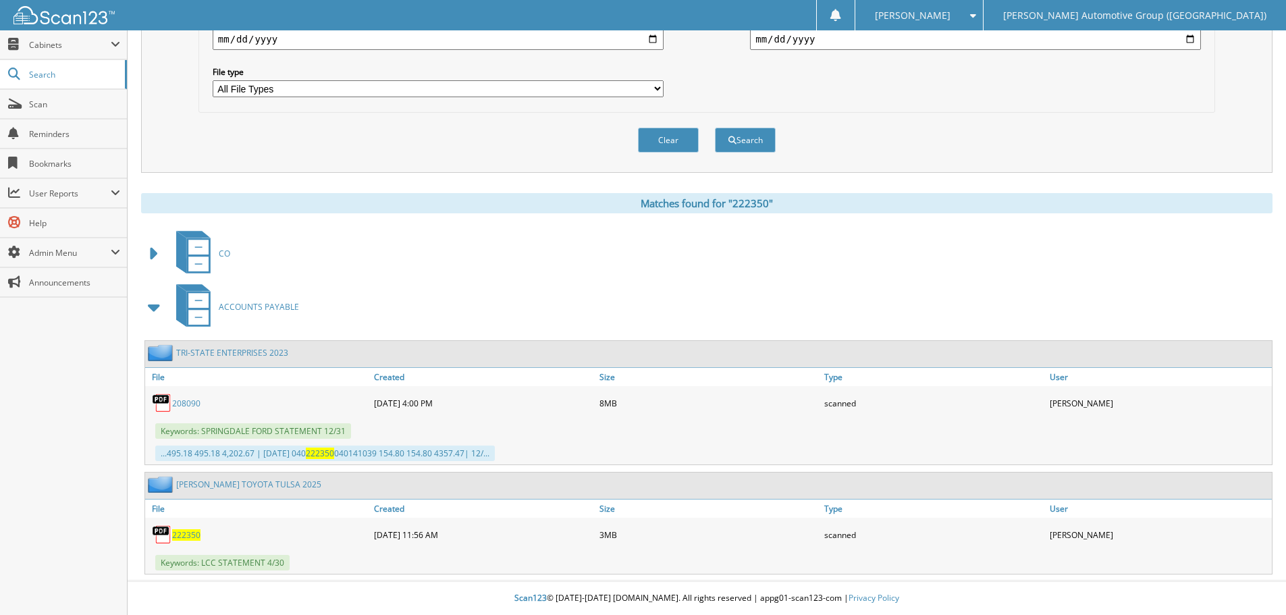
click at [187, 537] on span "222350" at bounding box center [186, 534] width 28 height 11
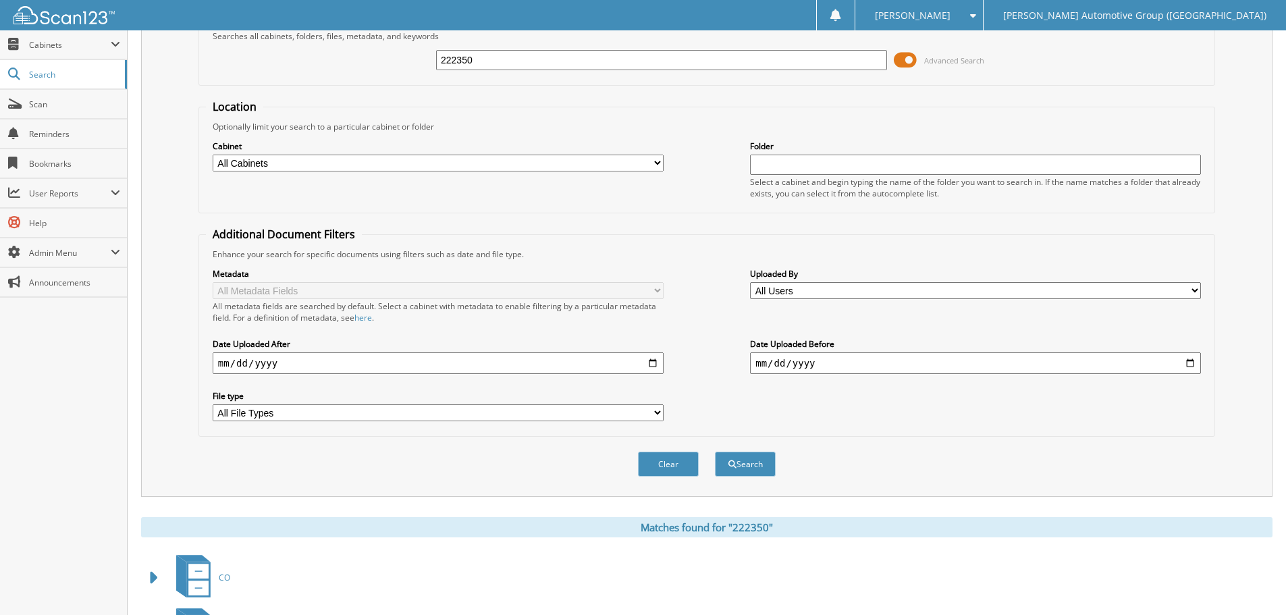
scroll to position [62, 0]
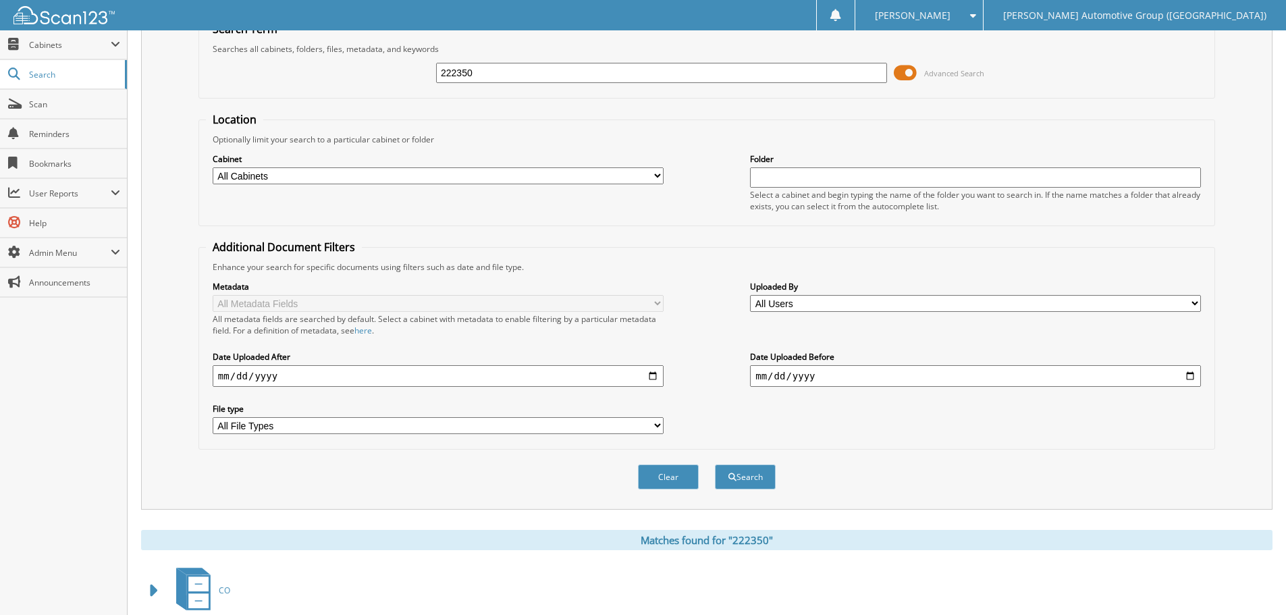
drag, startPoint x: 490, startPoint y: 78, endPoint x: 242, endPoint y: 53, distance: 249.1
click at [242, 53] on fieldset "Search Term Searches all cabinets, folders, files, metadata, and keywords 22235…" at bounding box center [706, 60] width 1017 height 77
type input "CM41625"
click at [715, 465] on button "Search" at bounding box center [745, 477] width 61 height 25
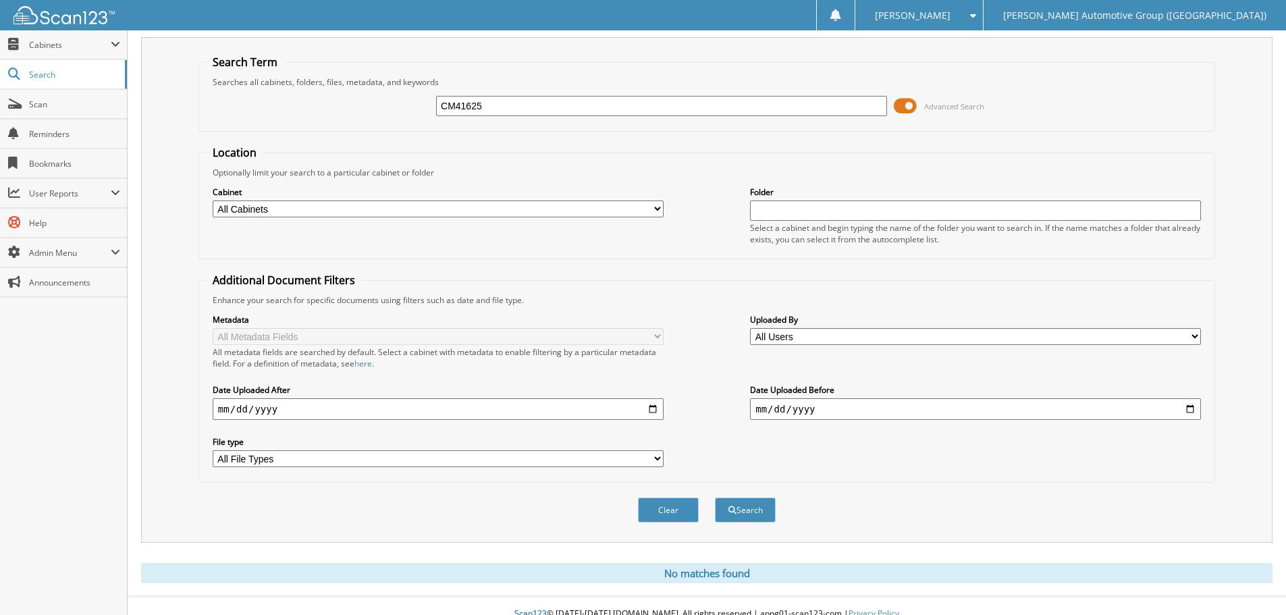
scroll to position [45, 0]
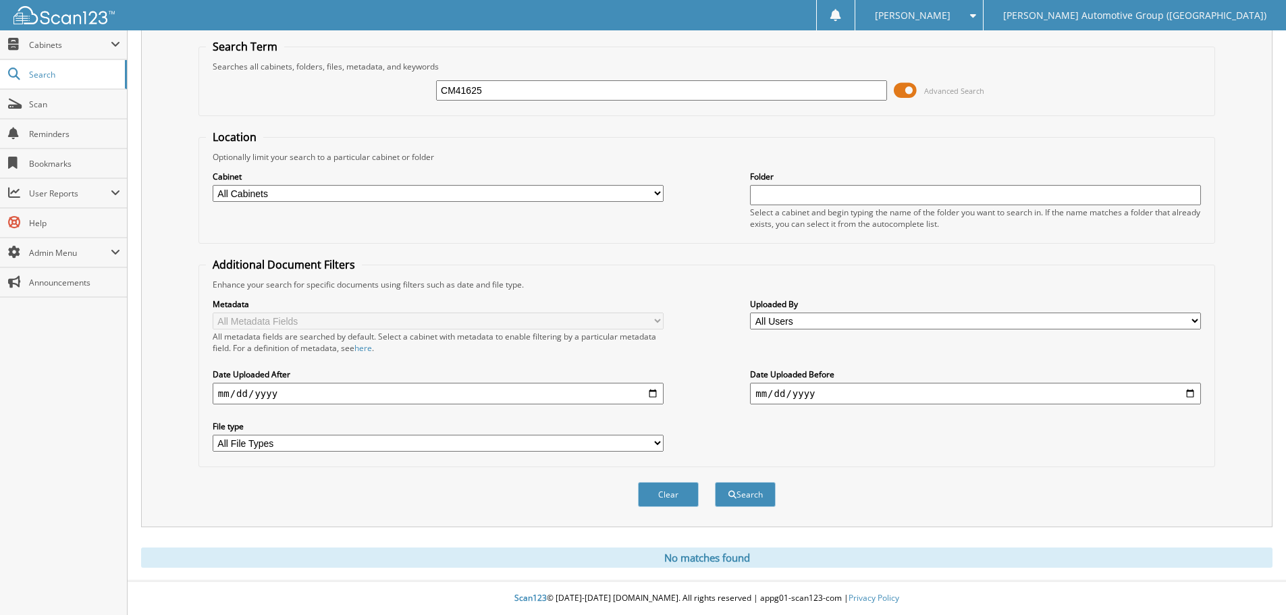
drag, startPoint x: 506, startPoint y: 92, endPoint x: 405, endPoint y: 89, distance: 101.3
click at [405, 89] on div "CM41625 Advanced Search" at bounding box center [707, 90] width 1002 height 36
type input "1-800-"
drag, startPoint x: 506, startPoint y: 94, endPoint x: 405, endPoint y: 82, distance: 101.3
click at [405, 82] on div "1-800- Advanced Search" at bounding box center [707, 90] width 1002 height 36
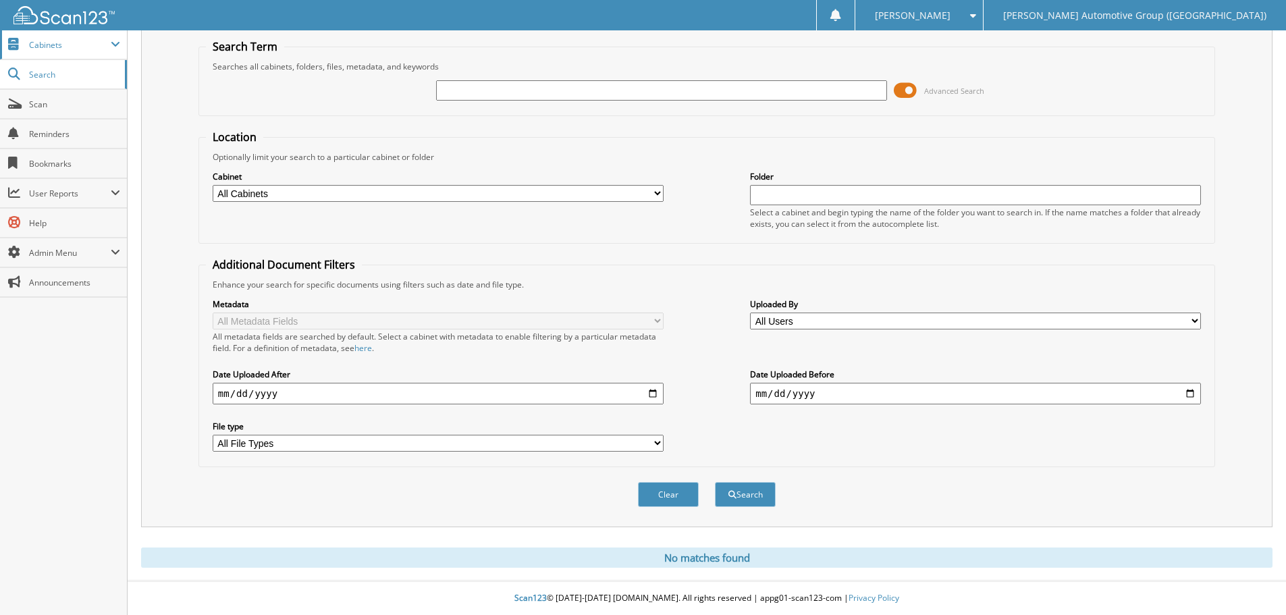
drag, startPoint x: 55, startPoint y: 44, endPoint x: 71, endPoint y: 48, distance: 16.0
click at [55, 44] on span "Cabinets" at bounding box center [70, 44] width 82 height 11
click at [59, 46] on span "Cabinets" at bounding box center [70, 44] width 82 height 11
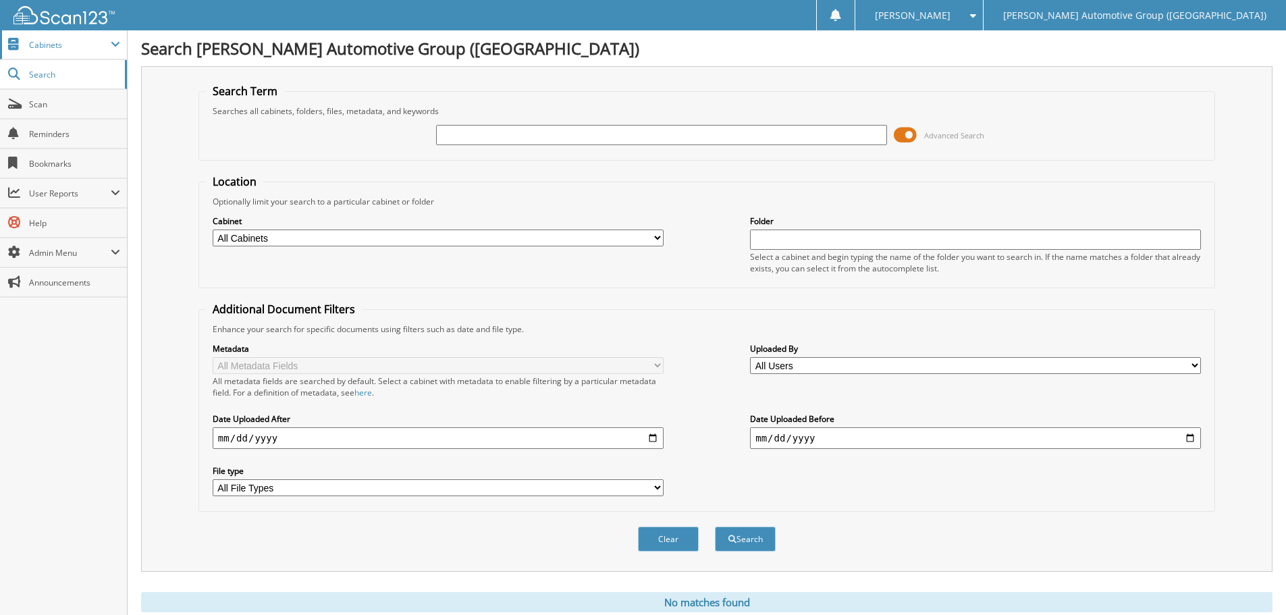
click at [78, 56] on span "Cabinets" at bounding box center [63, 44] width 127 height 29
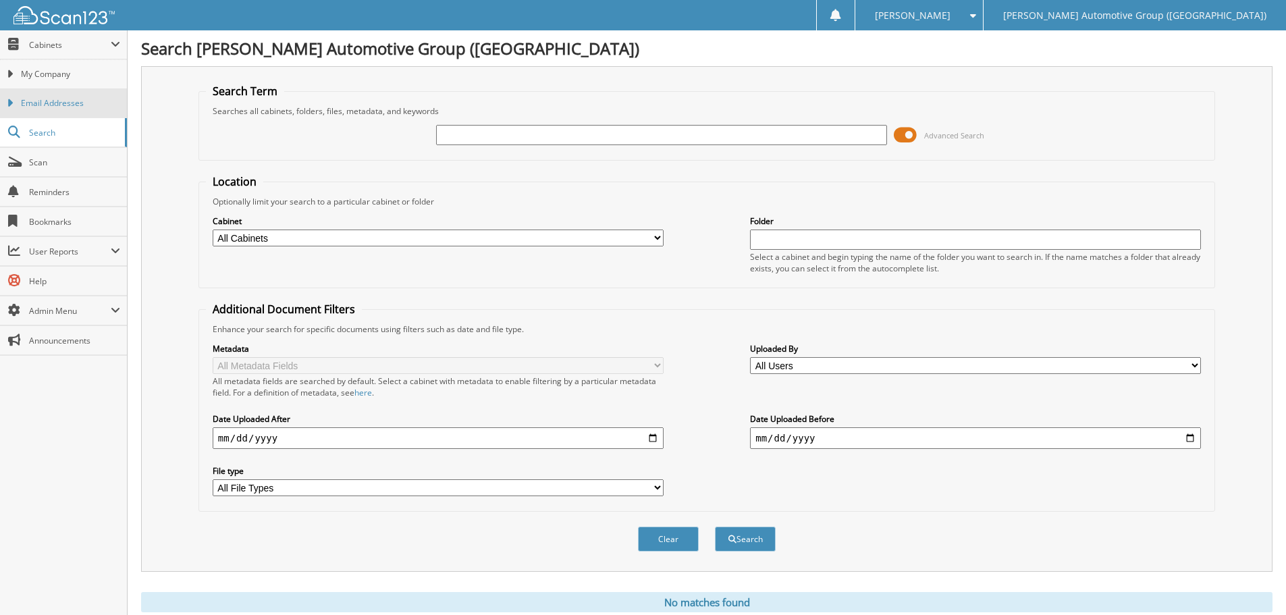
click at [74, 92] on link "Email Addresses" at bounding box center [63, 102] width 127 height 29
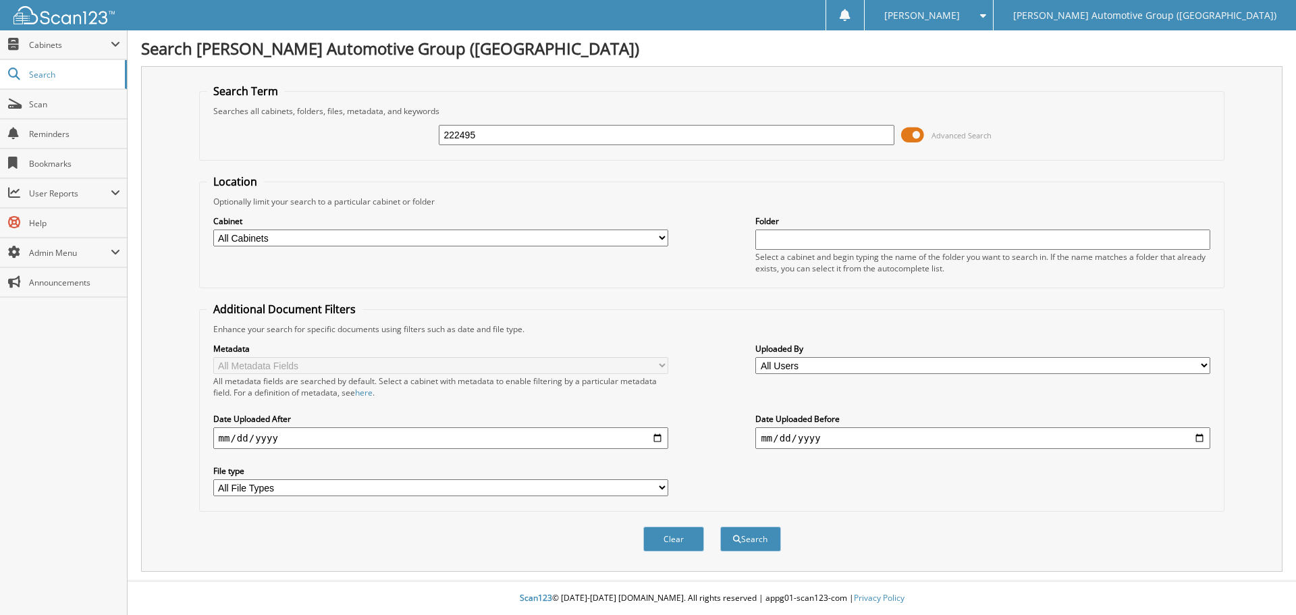
type input "222495"
click at [720, 527] on button "Search" at bounding box center [750, 539] width 61 height 25
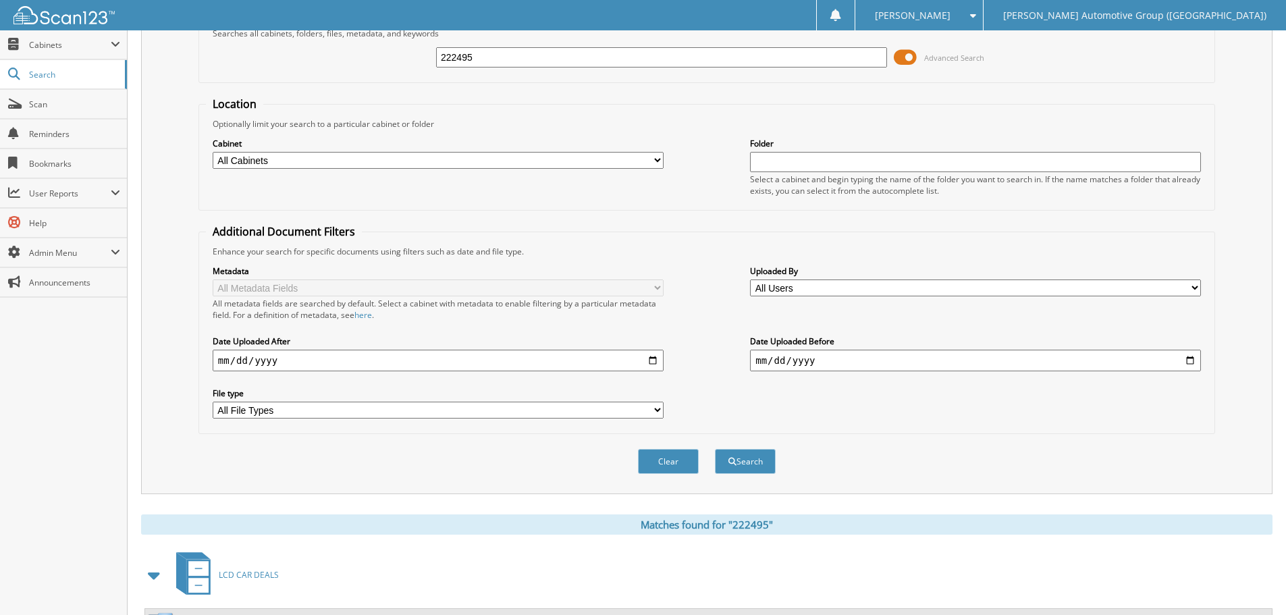
scroll to position [203, 0]
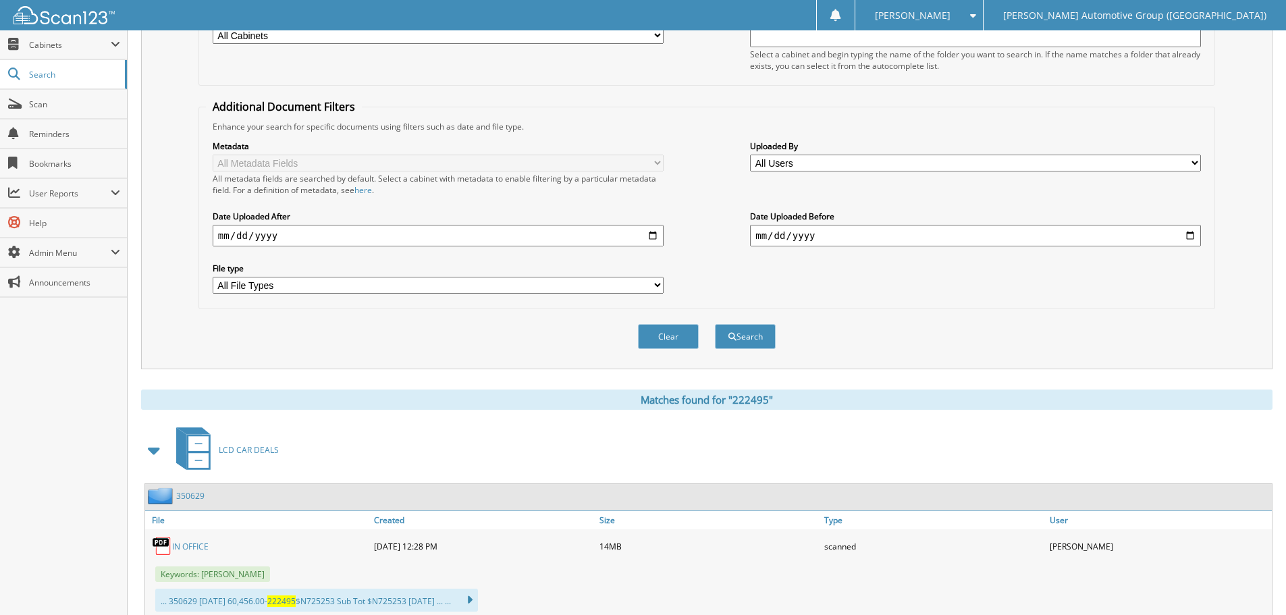
click at [152, 450] on span at bounding box center [154, 450] width 19 height 24
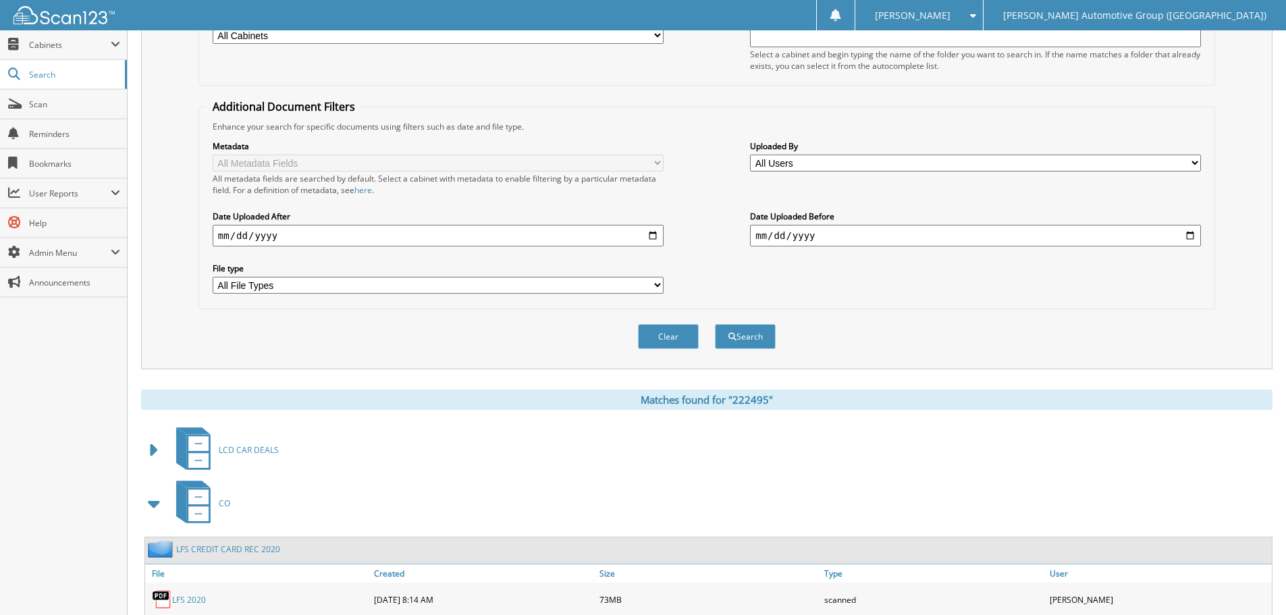
click at [156, 506] on span at bounding box center [154, 504] width 19 height 24
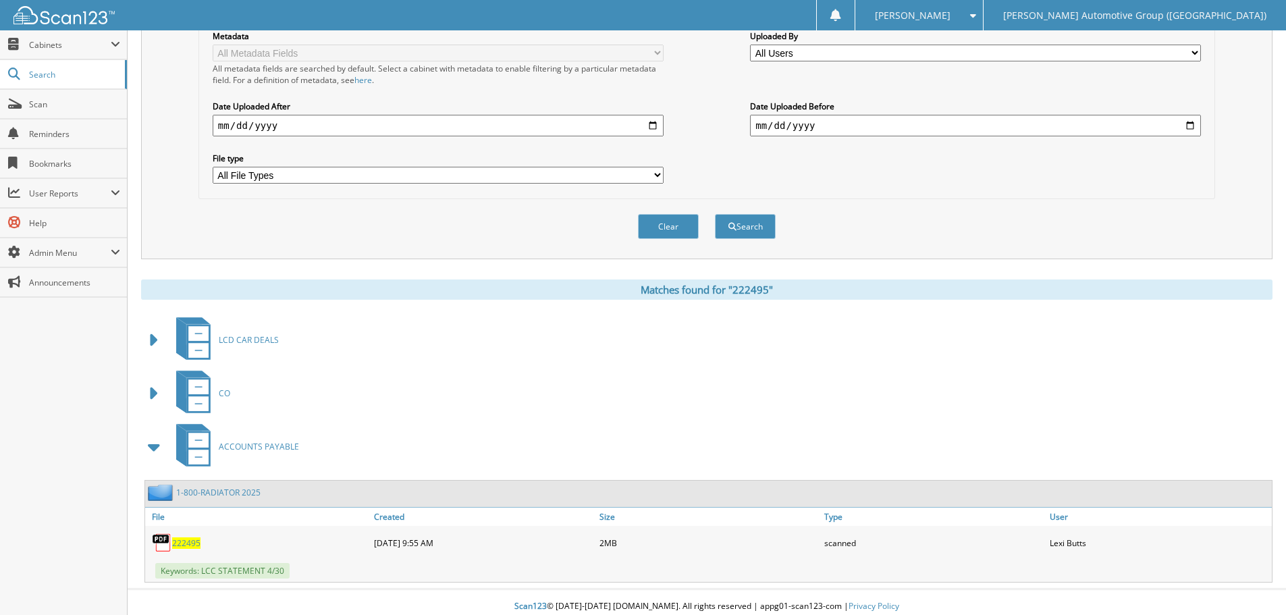
scroll to position [321, 0]
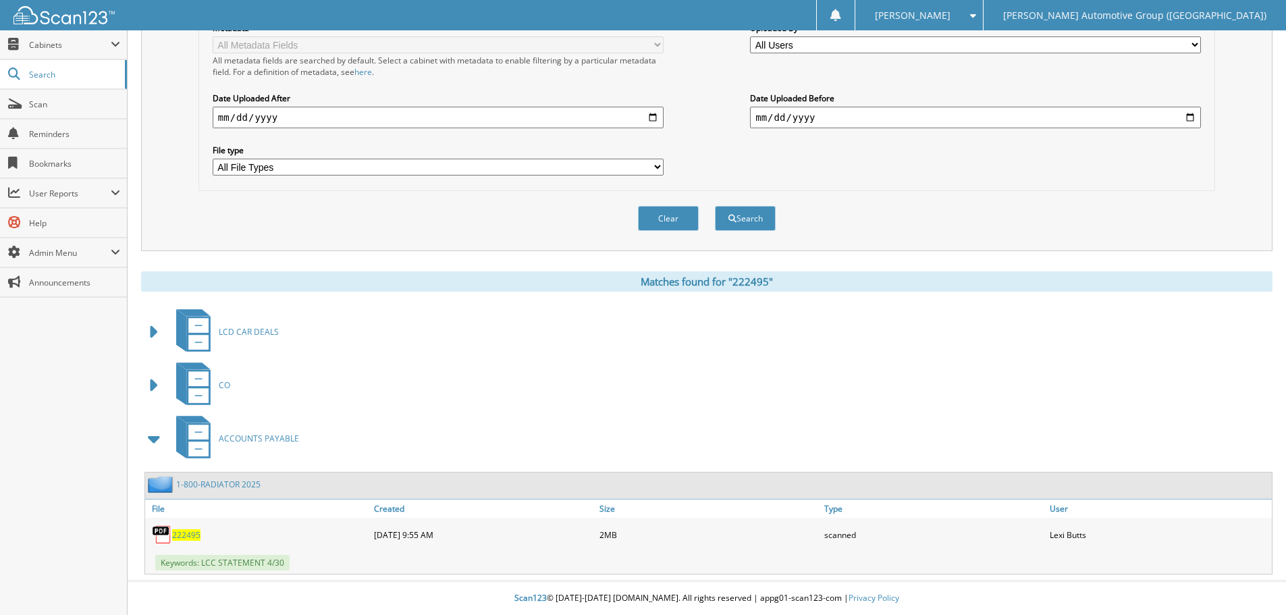
click at [184, 536] on span "222495" at bounding box center [186, 534] width 28 height 11
